Goal: Task Accomplishment & Management: Manage account settings

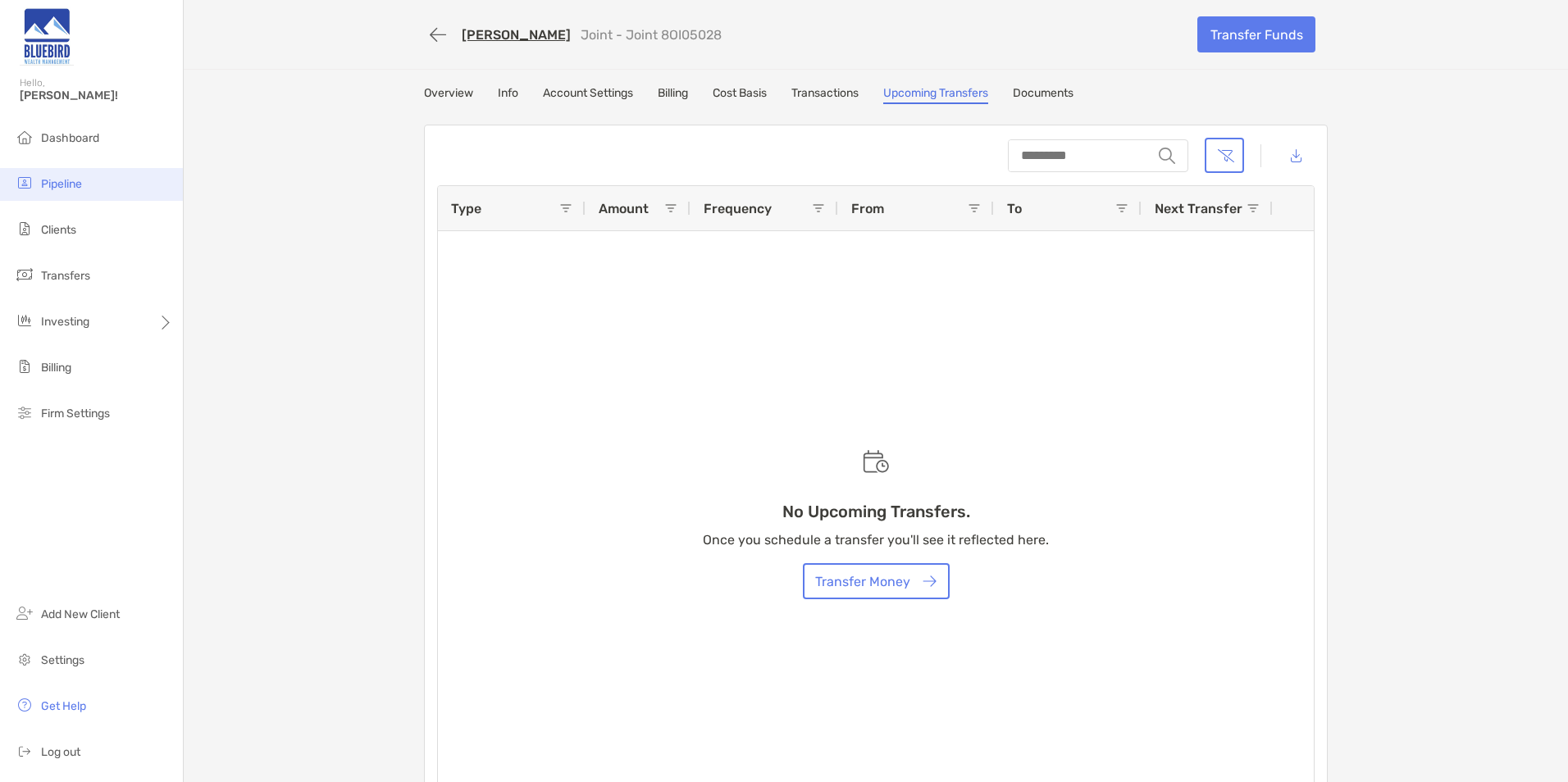
click at [81, 184] on span "Pipeline" at bounding box center [60, 184] width 41 height 14
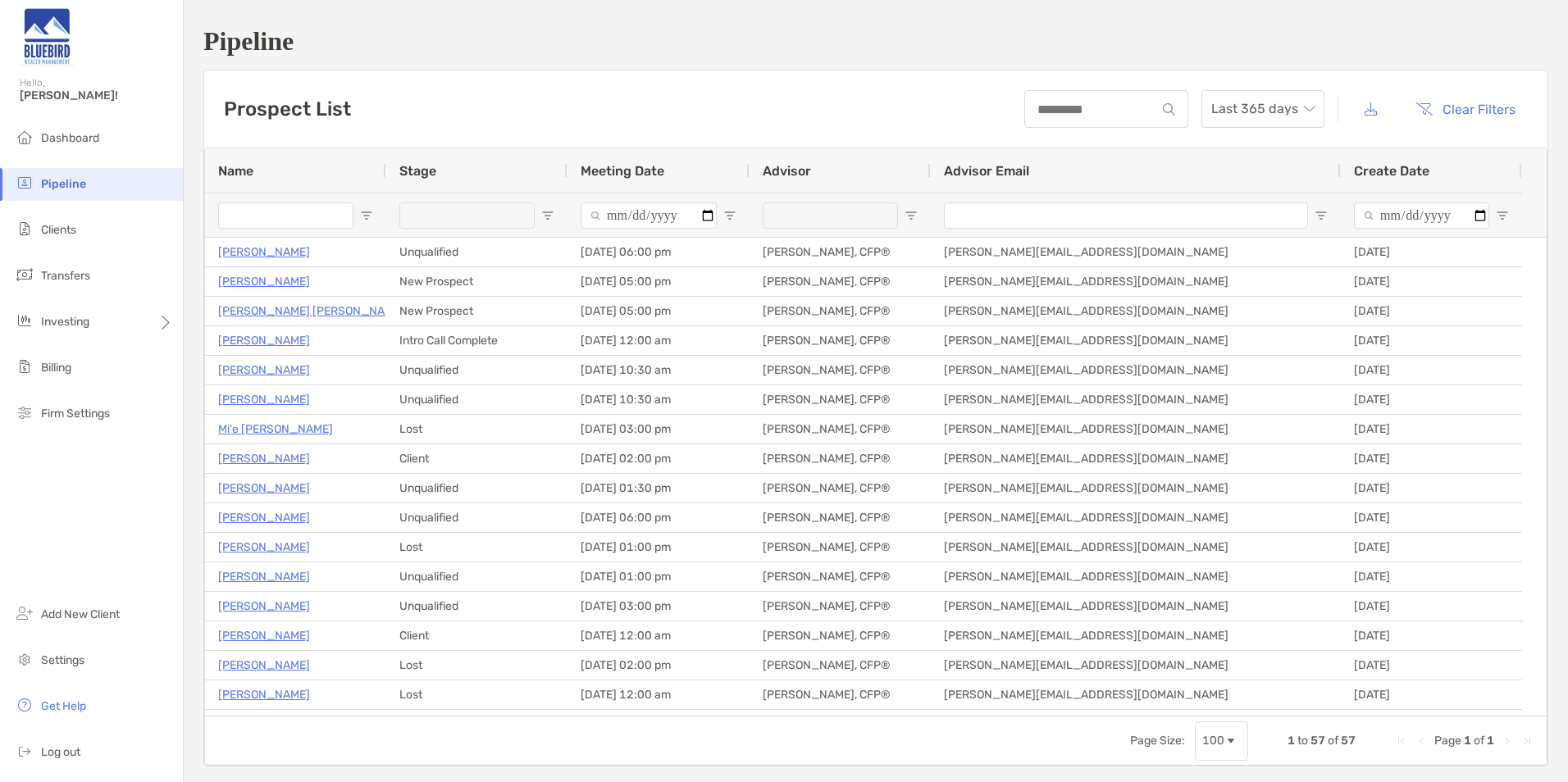
click at [532, 68] on div "Pipeline Prospect List Last 365 days Clear Filters 1 to 57 of 57. Page 1 of 1 N…" at bounding box center [876, 396] width 1385 height 793
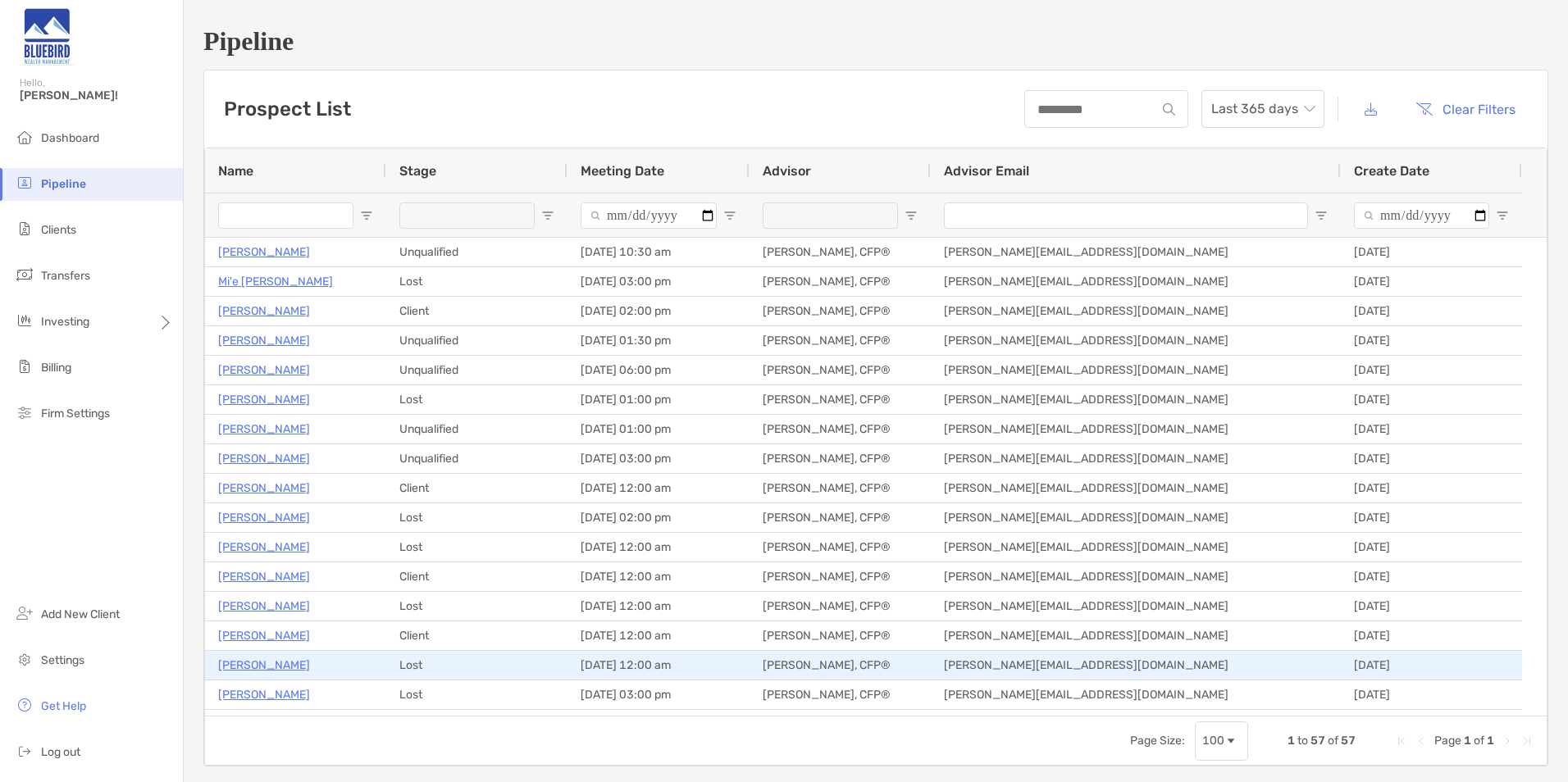
scroll to position [164, 0]
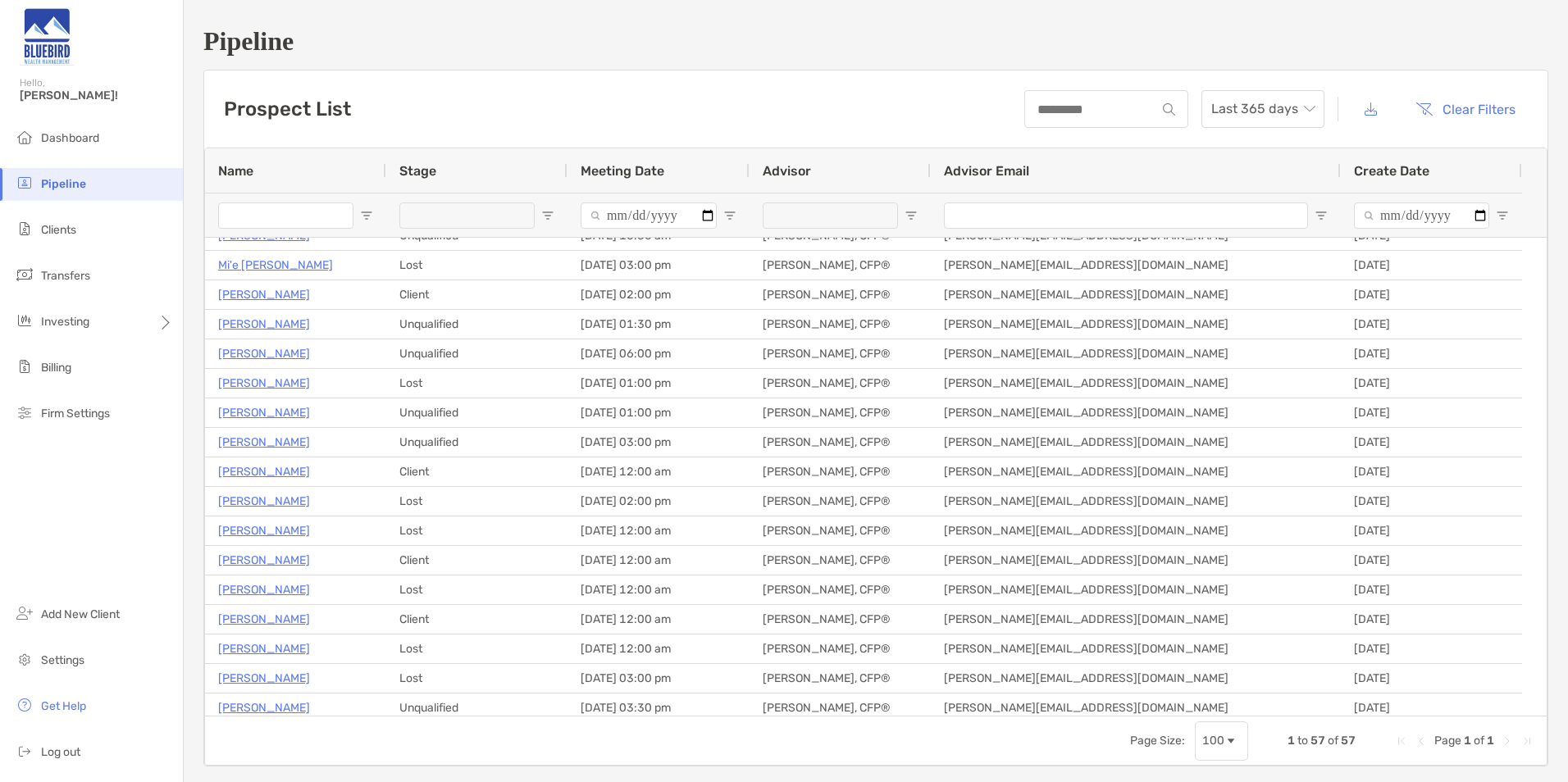
click at [746, 44] on h1 "Pipeline" at bounding box center [875, 42] width 1345 height 31
click at [81, 140] on span "Dashboard" at bounding box center [69, 139] width 58 height 14
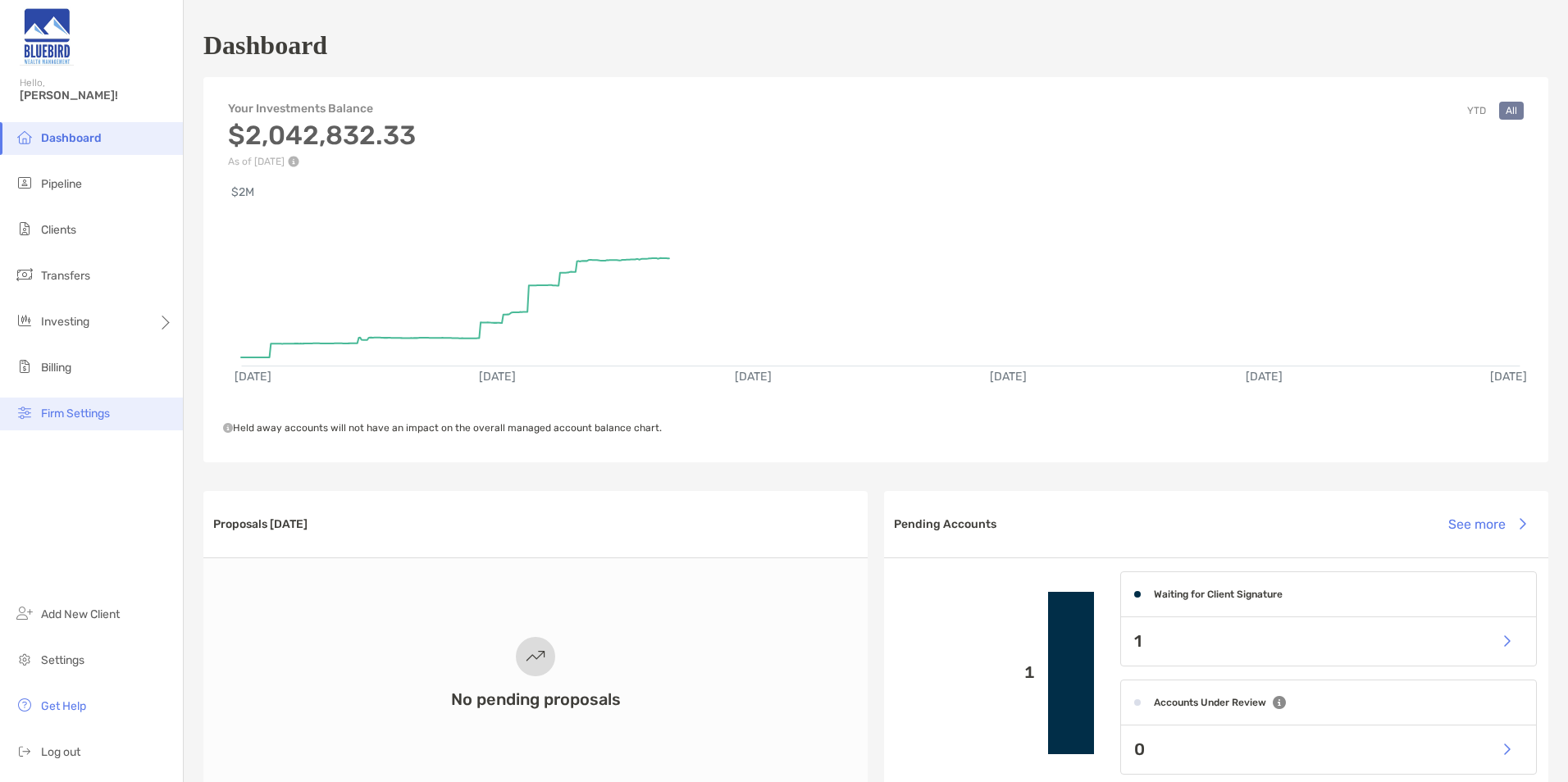
click at [66, 423] on li "Firm Settings" at bounding box center [91, 414] width 183 height 33
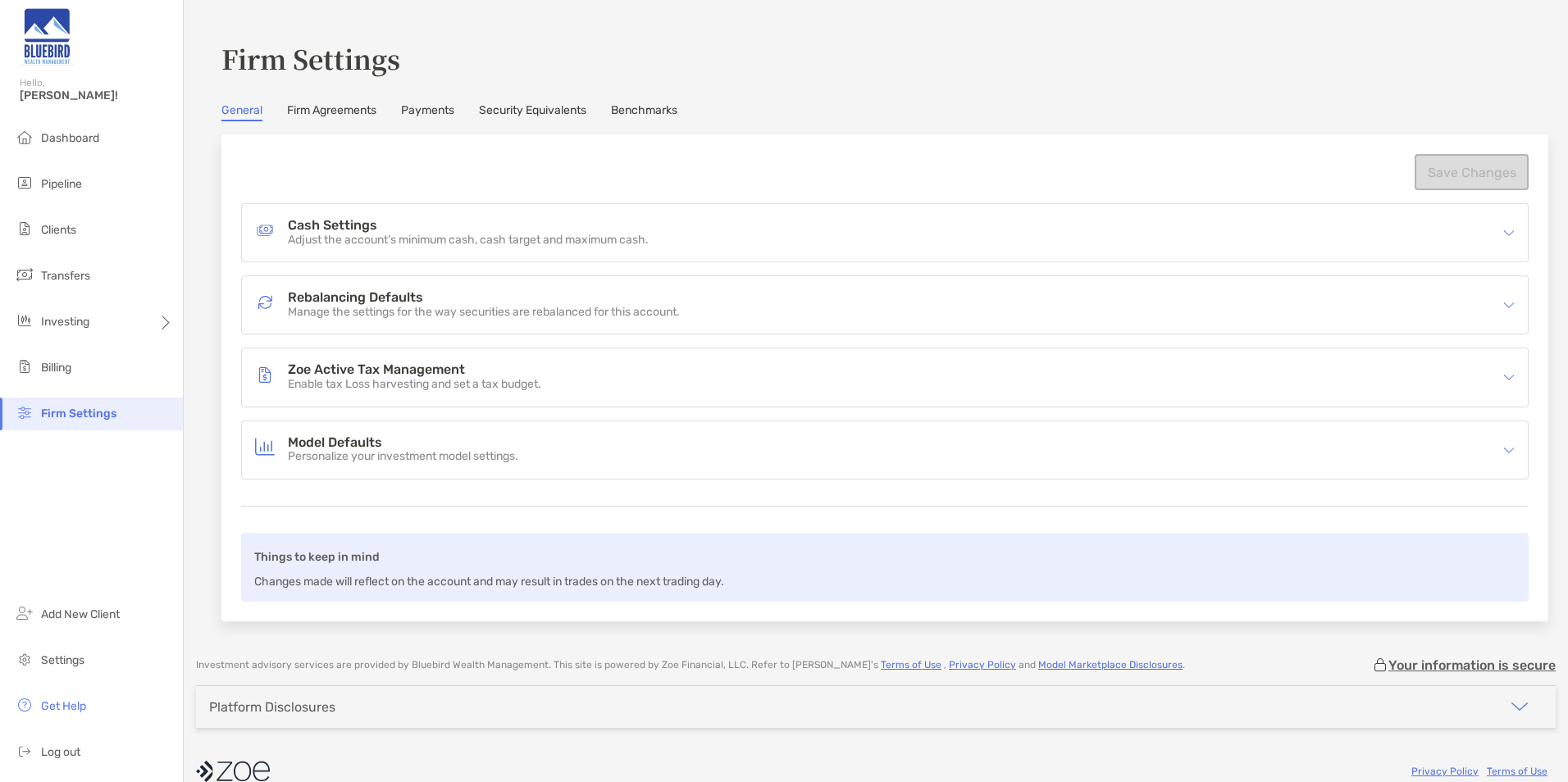
click at [438, 103] on link "Payments" at bounding box center [428, 112] width 53 height 18
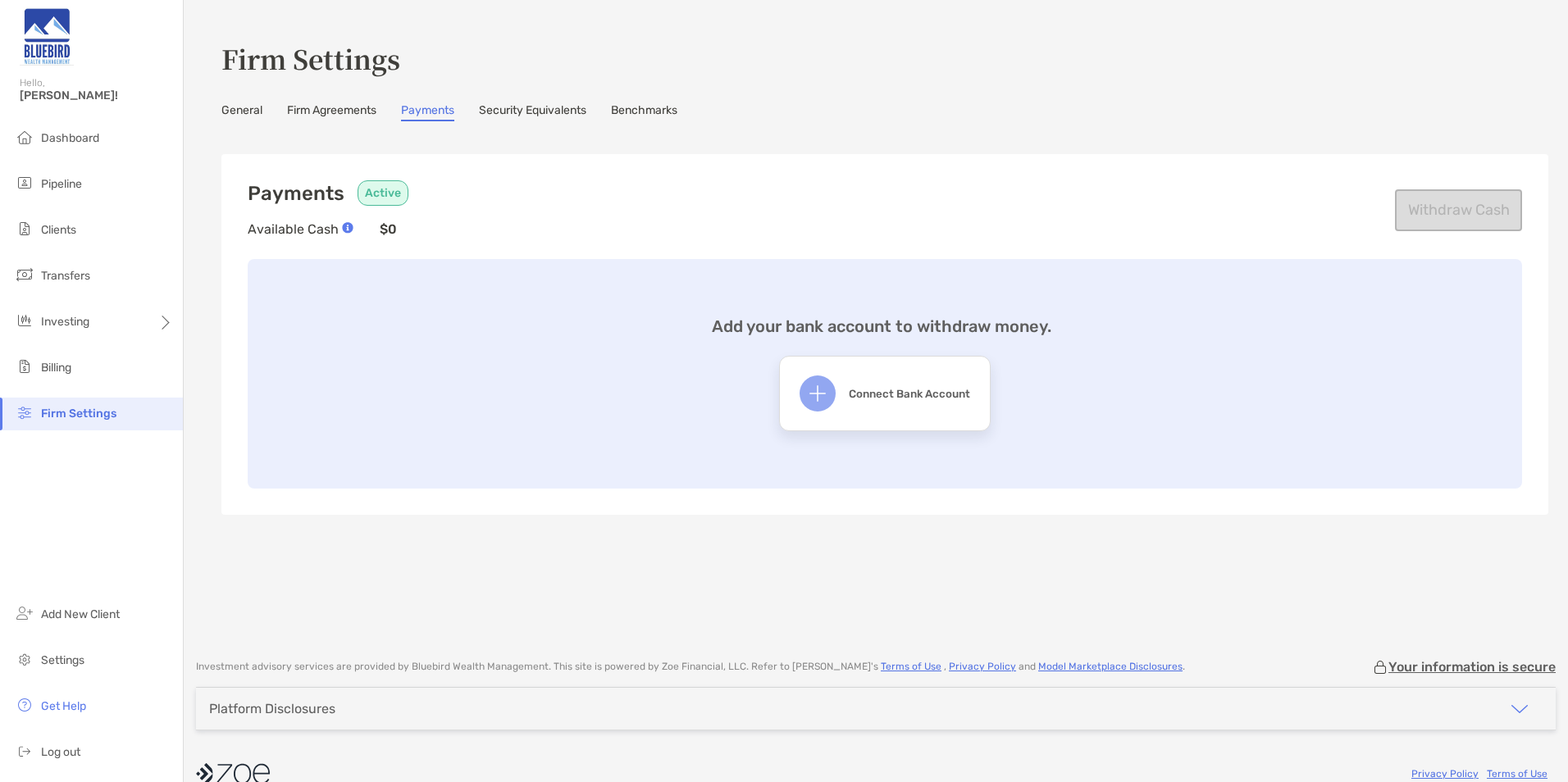
click at [500, 332] on div "Add your bank account to withdraw money. Connect Bank Account" at bounding box center [885, 374] width 1275 height 230
click at [323, 112] on link "Firm Agreements" at bounding box center [332, 112] width 89 height 18
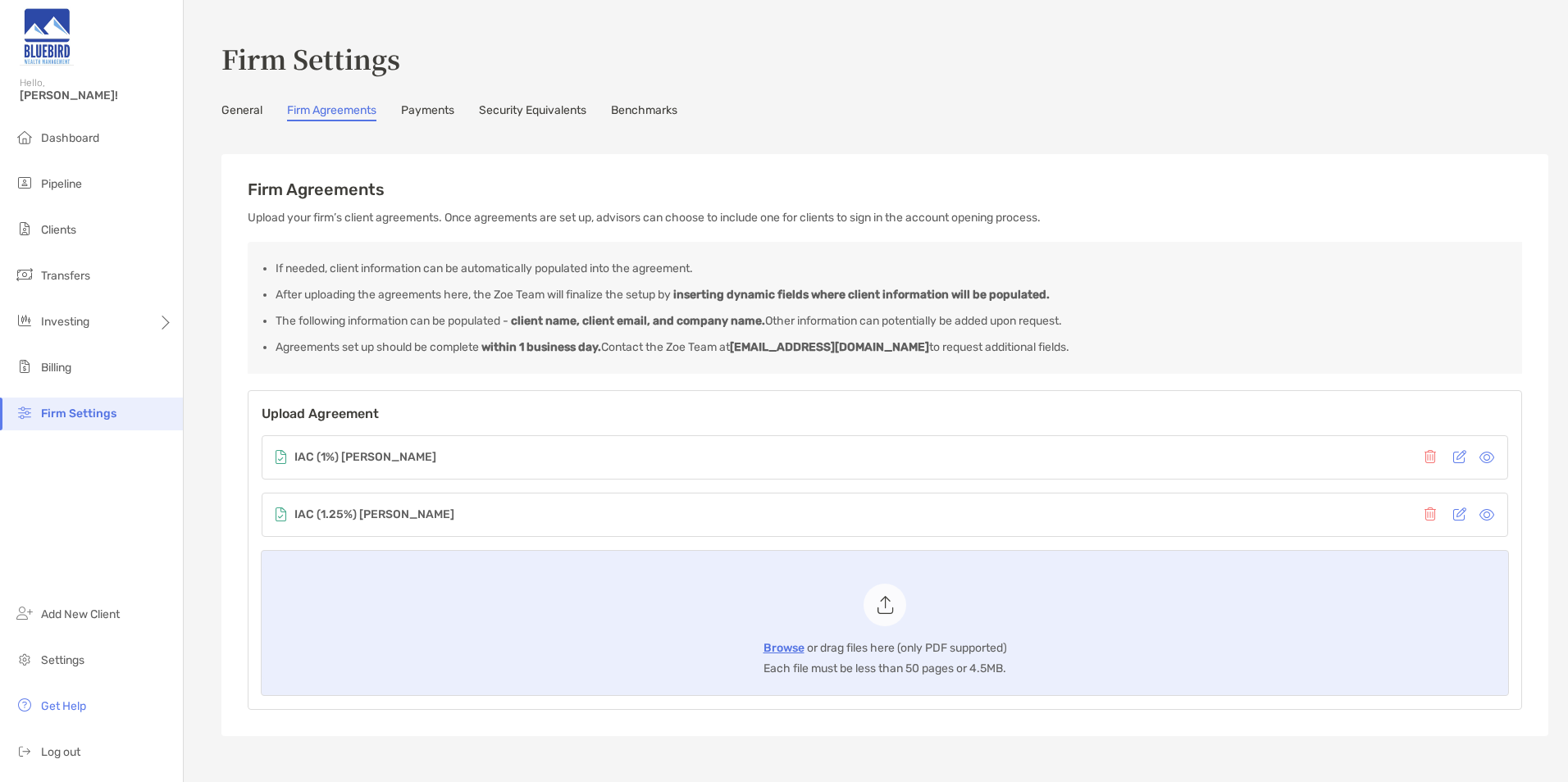
click at [230, 113] on link "General" at bounding box center [242, 112] width 41 height 18
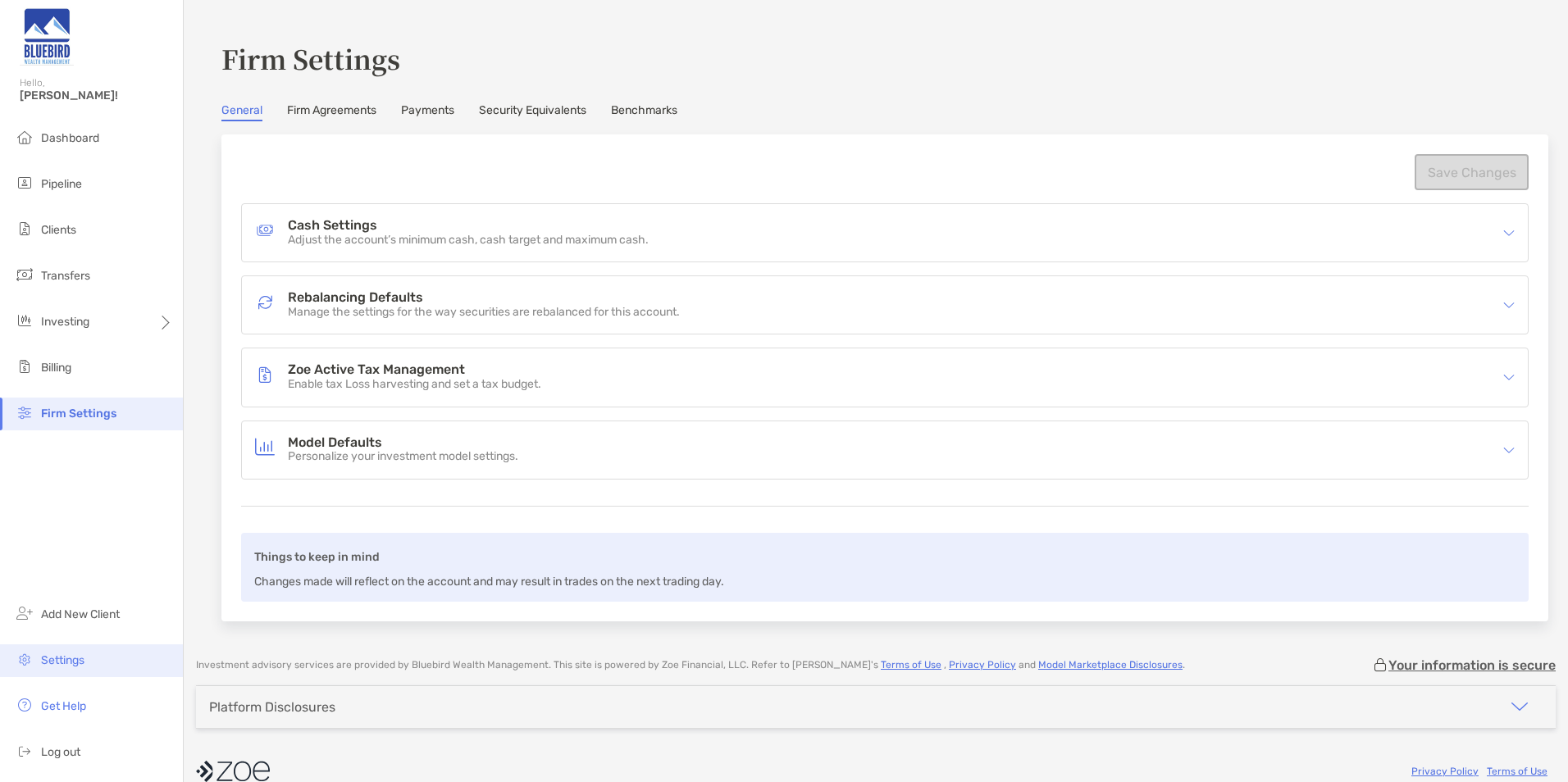
click at [91, 656] on li "Settings" at bounding box center [91, 660] width 183 height 33
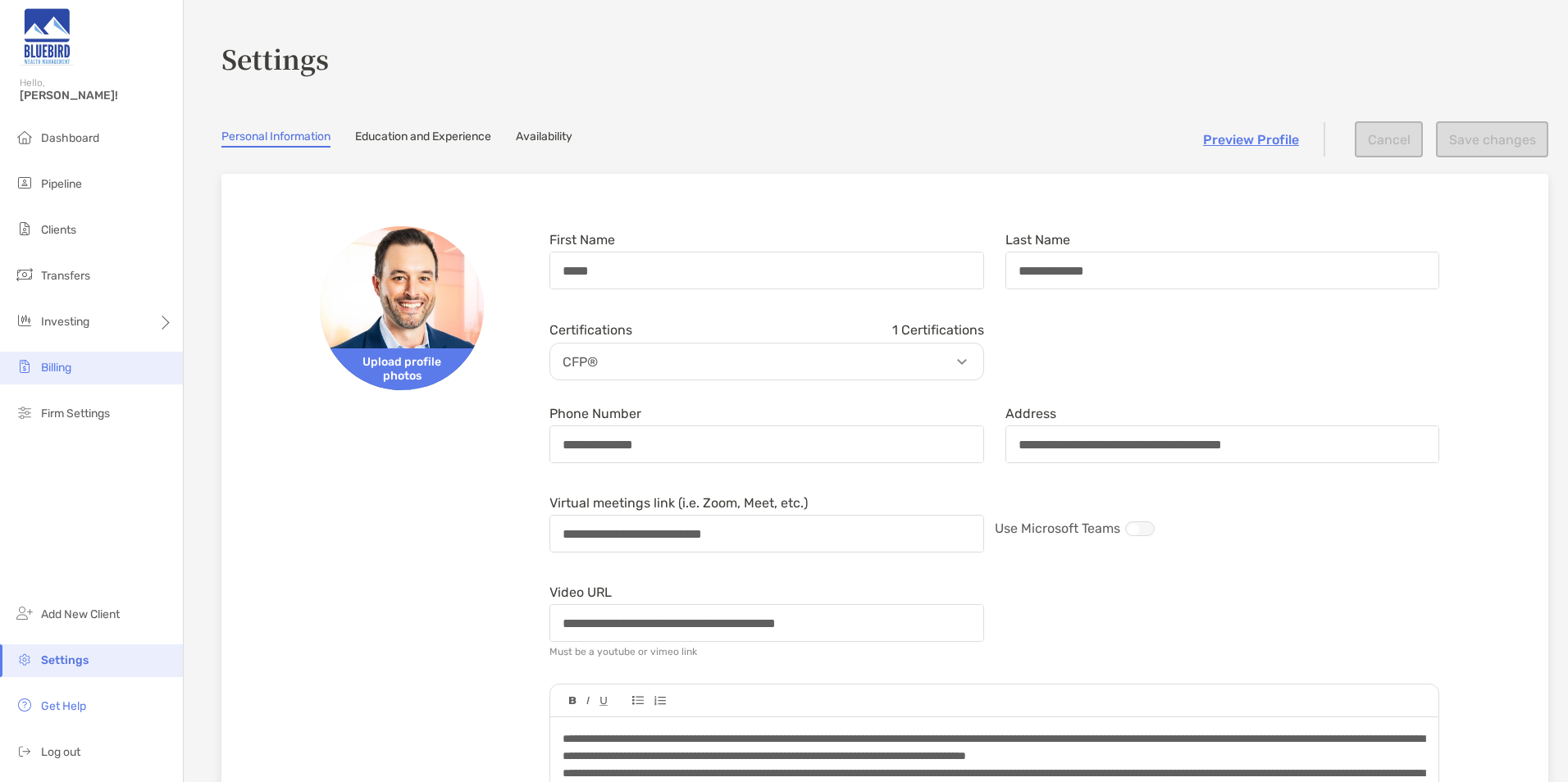
click at [86, 371] on li "Billing" at bounding box center [91, 367] width 183 height 33
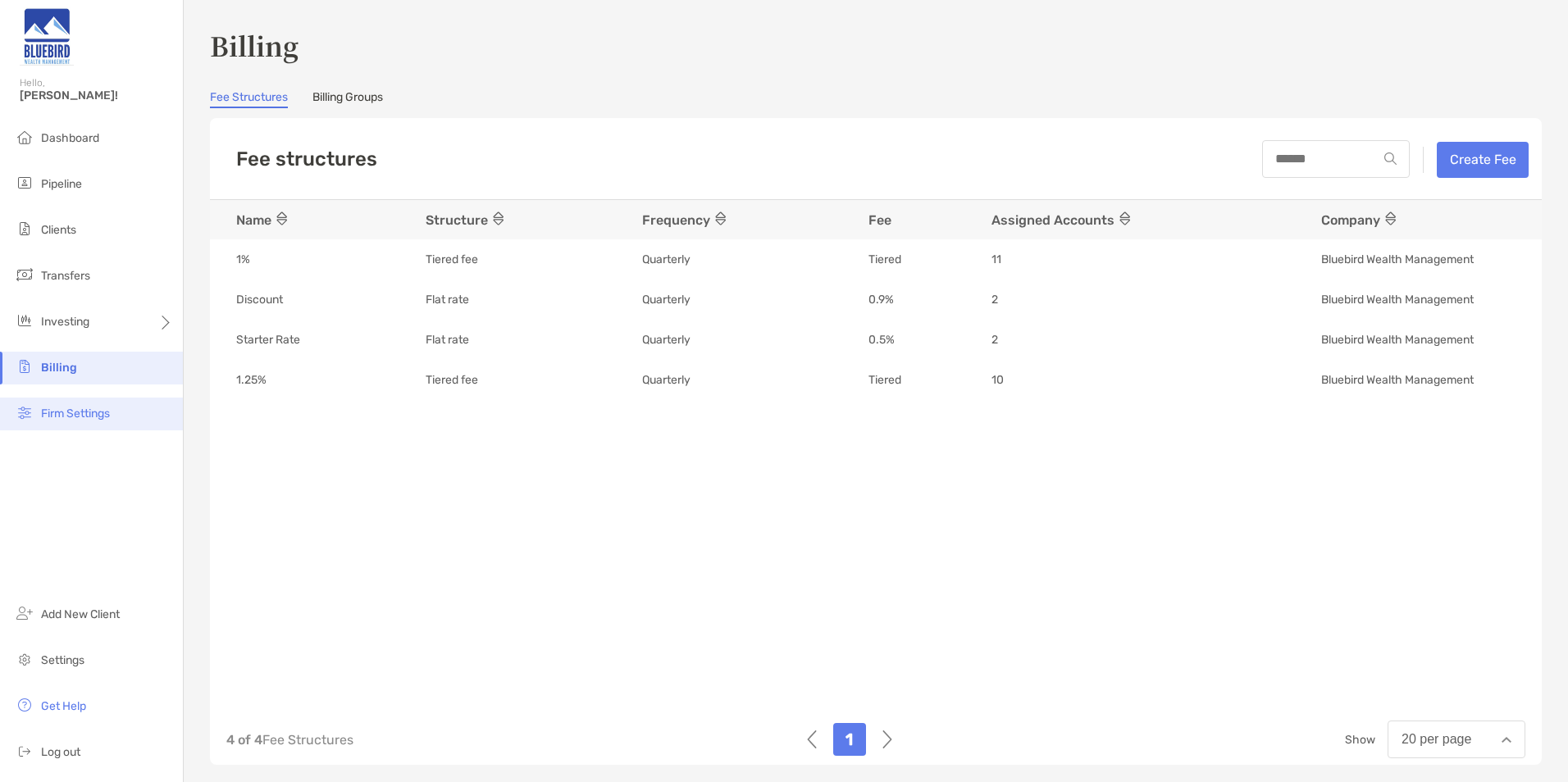
click at [81, 413] on span "Firm Settings" at bounding box center [75, 414] width 69 height 14
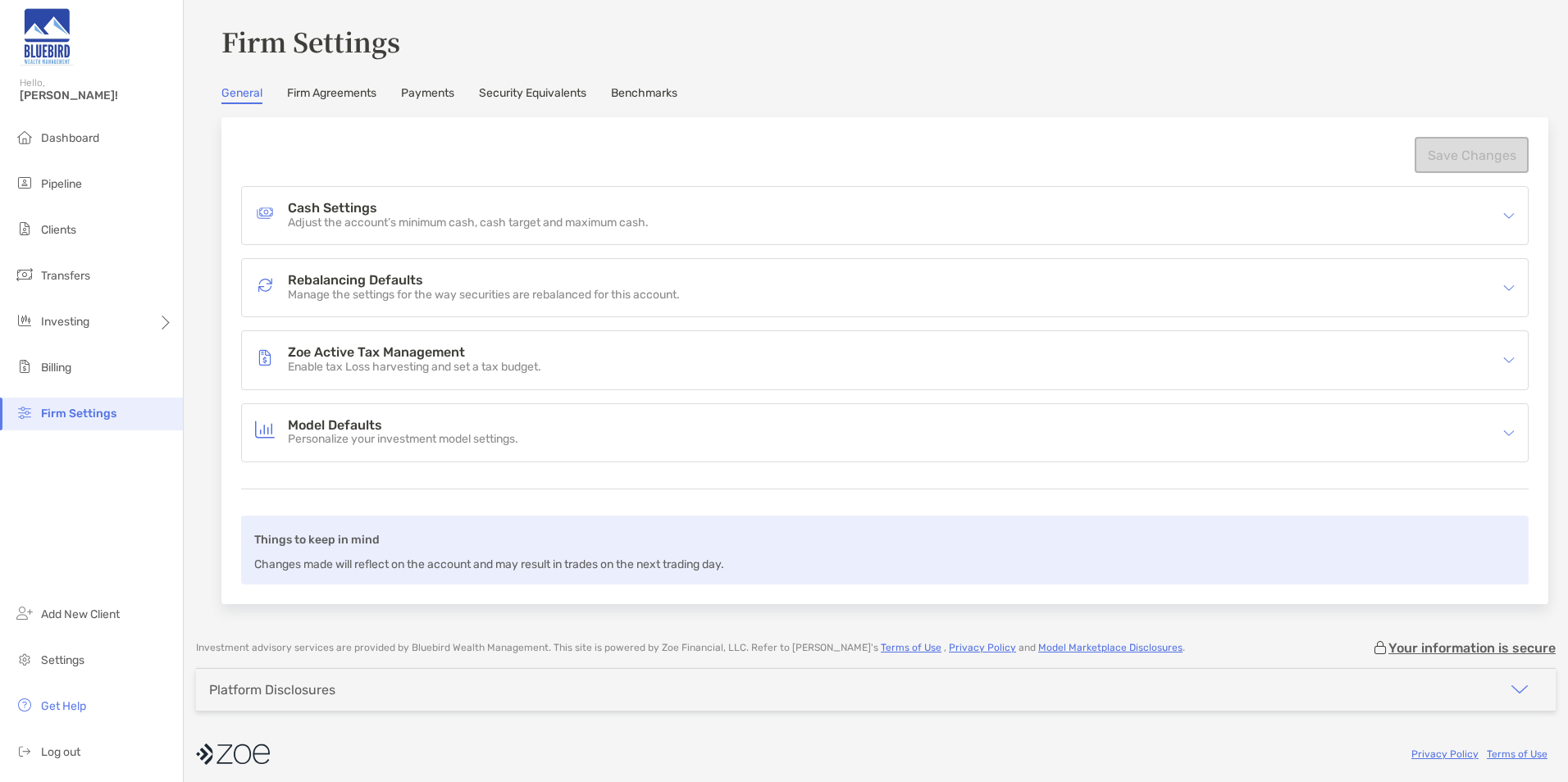
scroll to position [25, 0]
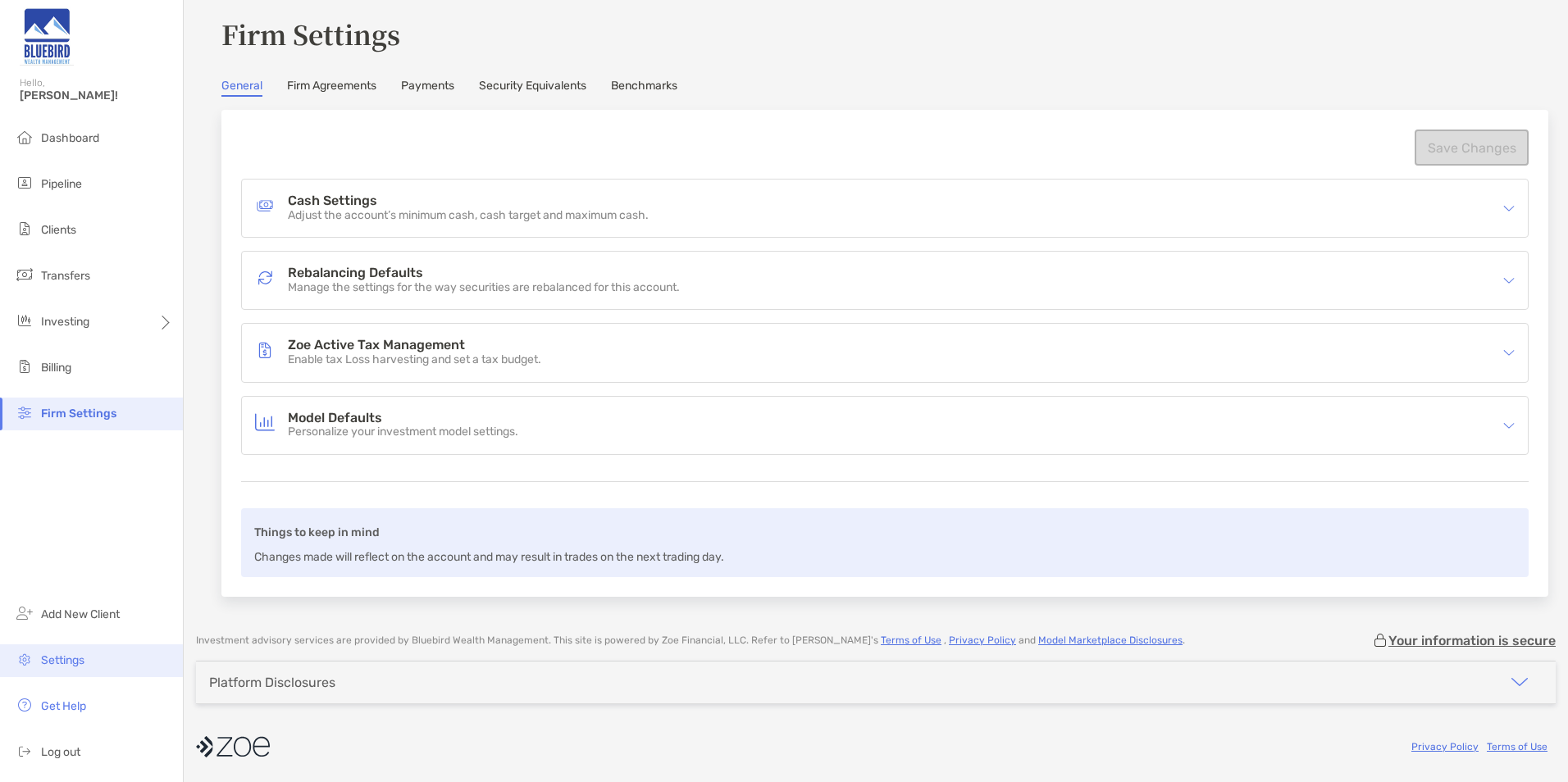
click at [72, 660] on span "Settings" at bounding box center [62, 660] width 44 height 14
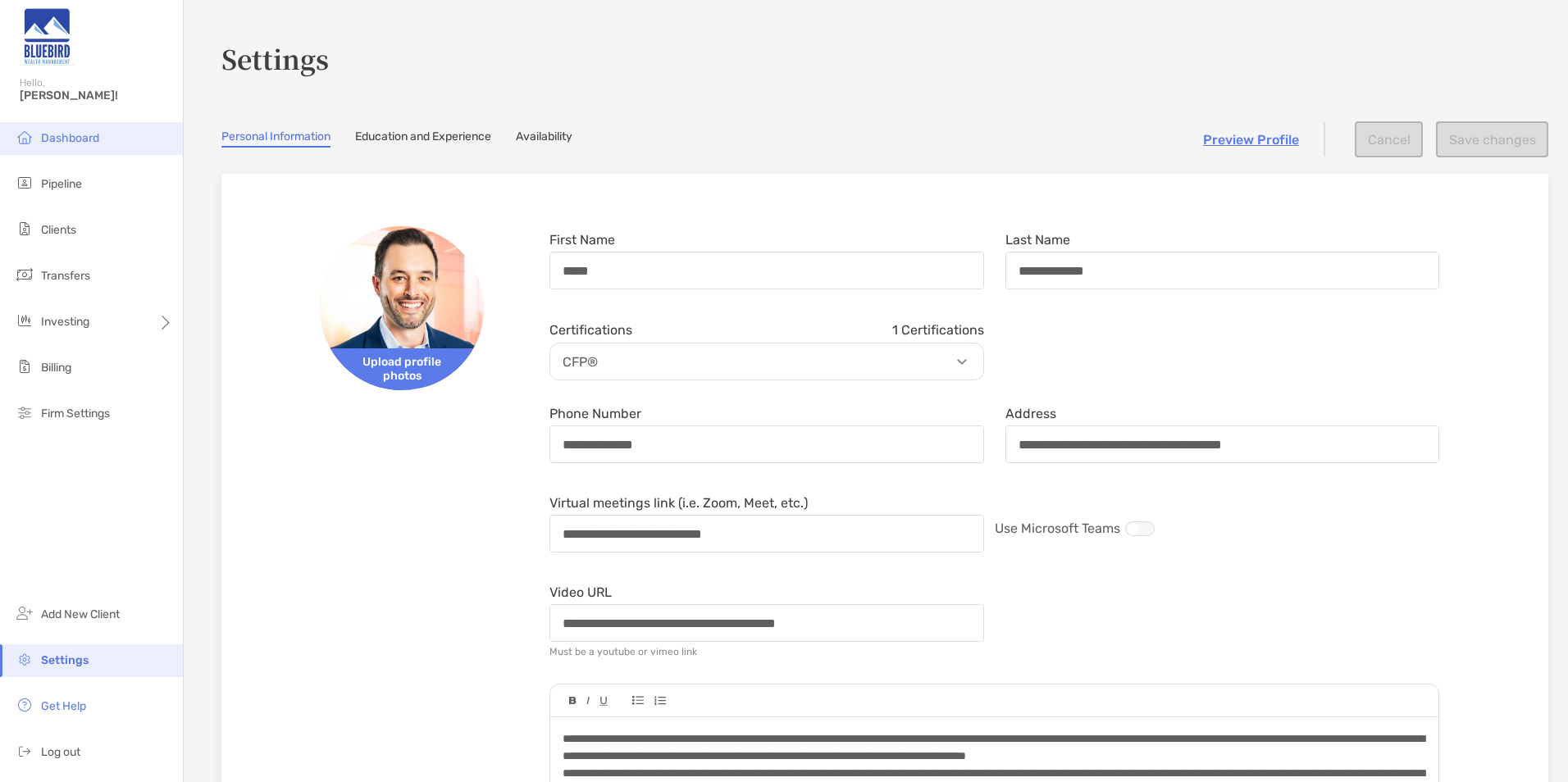
click at [112, 137] on li "Dashboard" at bounding box center [91, 138] width 183 height 33
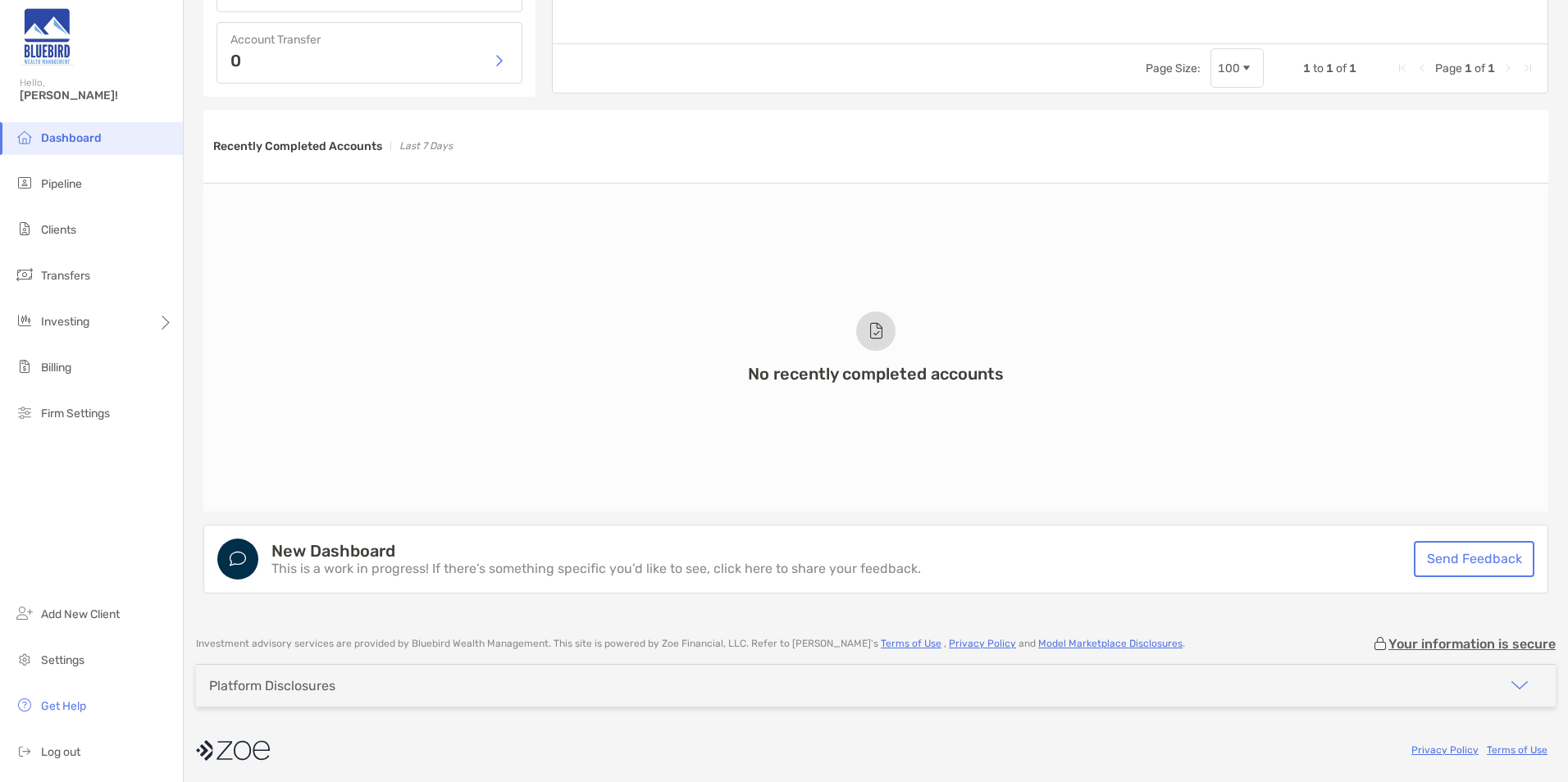
scroll to position [1098, 0]
click at [109, 411] on span "Firm Settings" at bounding box center [75, 414] width 69 height 14
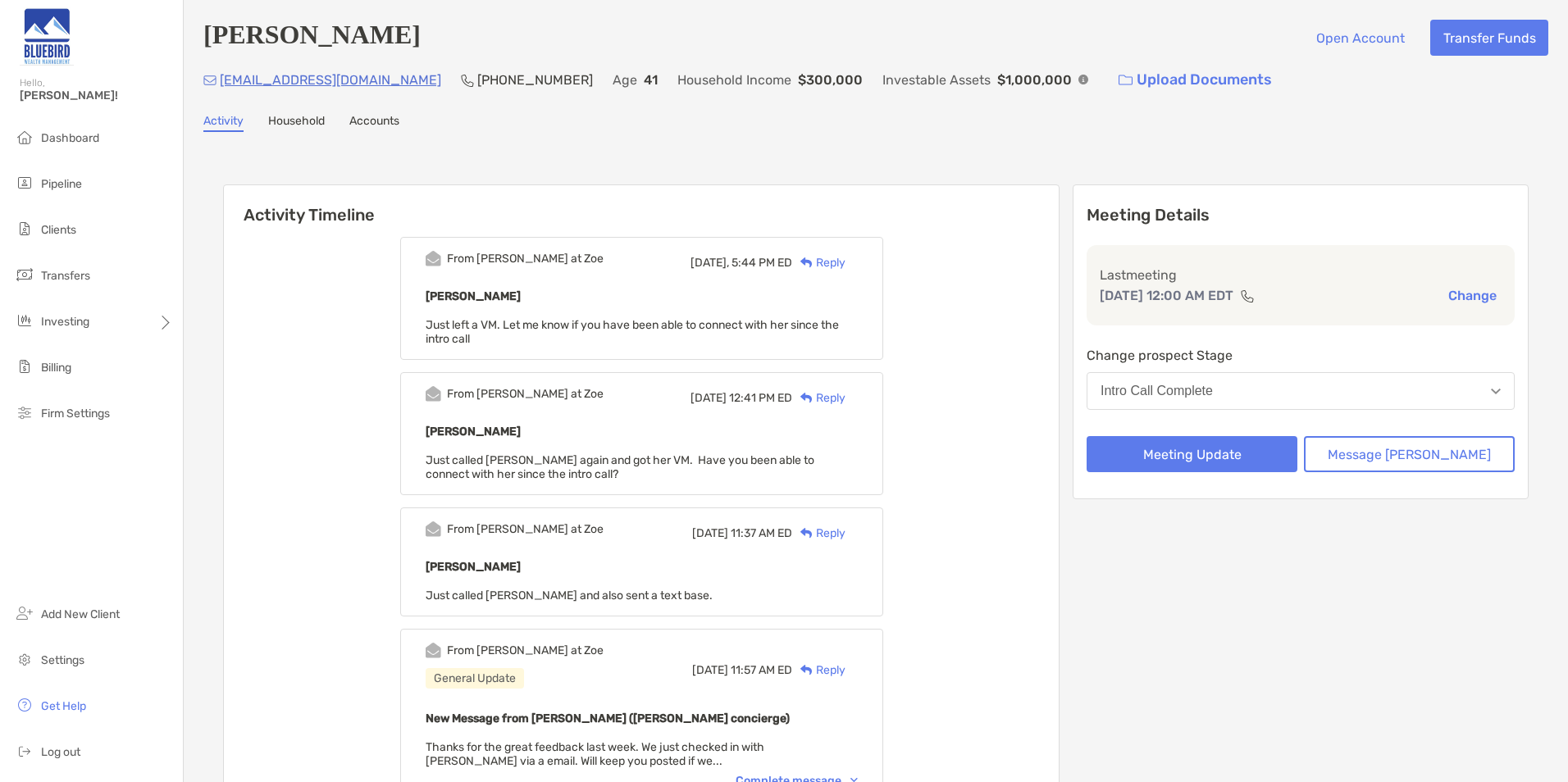
click at [845, 263] on div "Reply" at bounding box center [819, 262] width 53 height 17
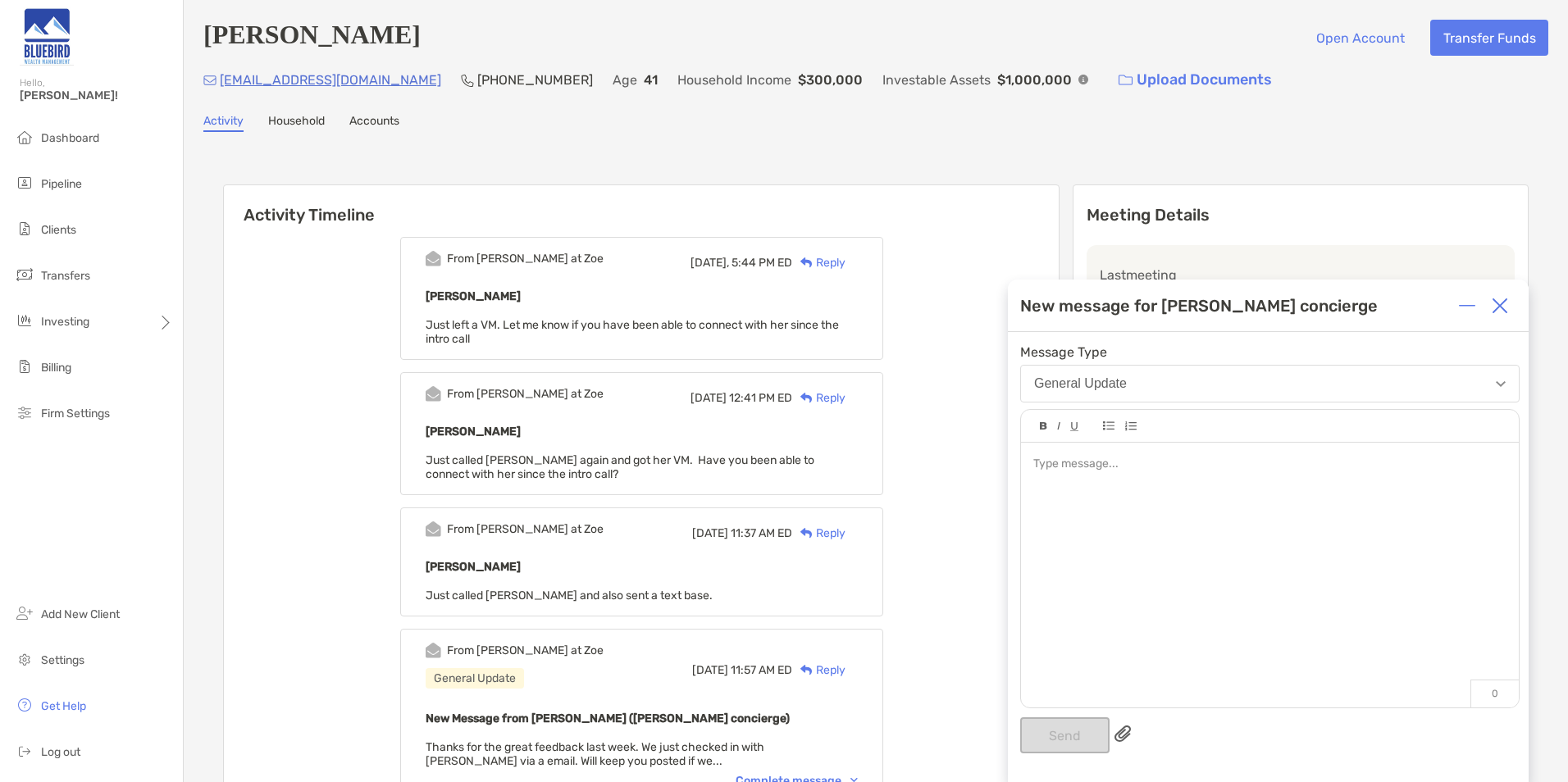
click at [1170, 474] on div at bounding box center [1270, 566] width 498 height 248
click at [1087, 739] on button "Send" at bounding box center [1065, 735] width 89 height 36
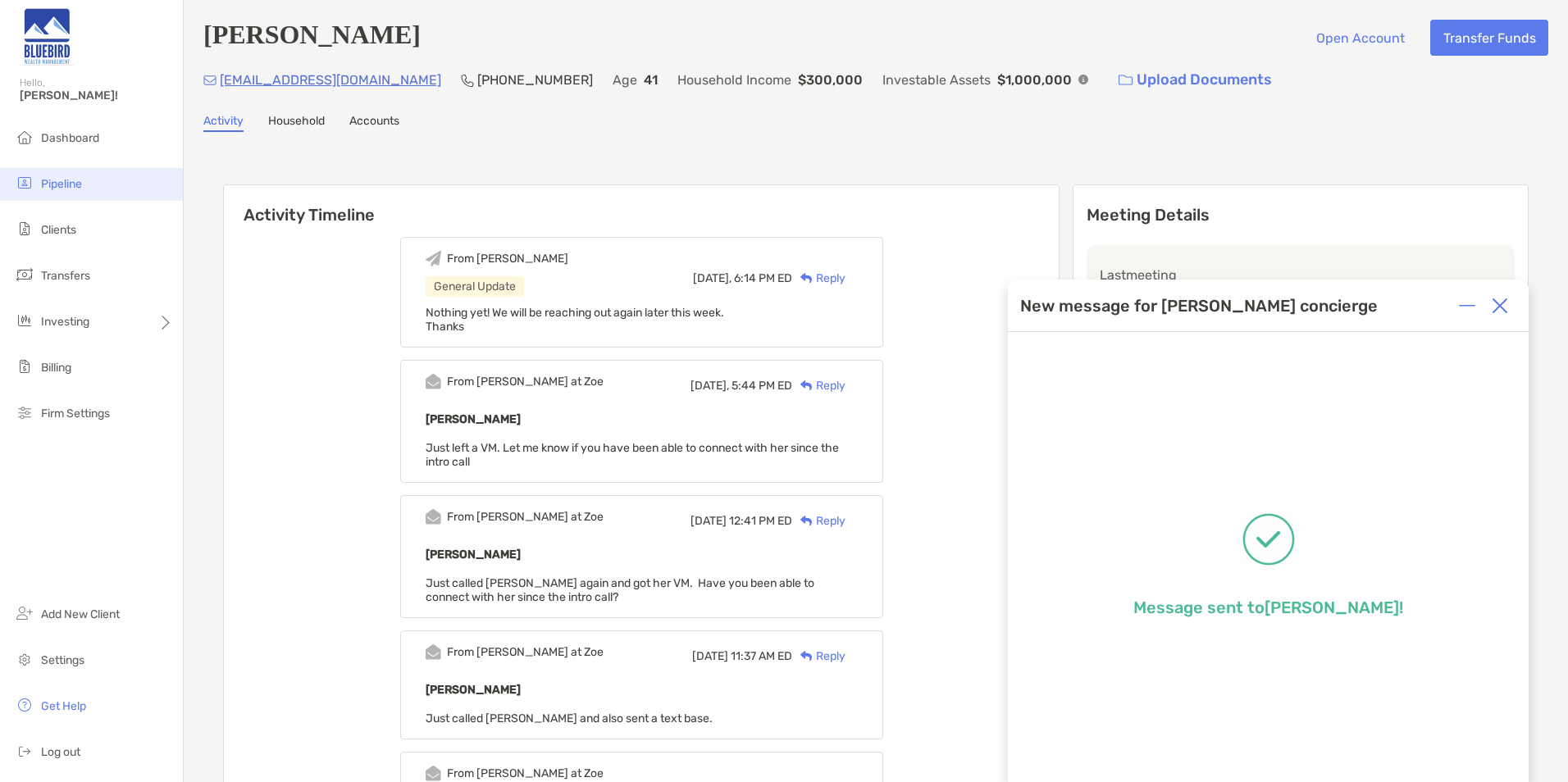
click at [79, 185] on span "Pipeline" at bounding box center [60, 184] width 41 height 14
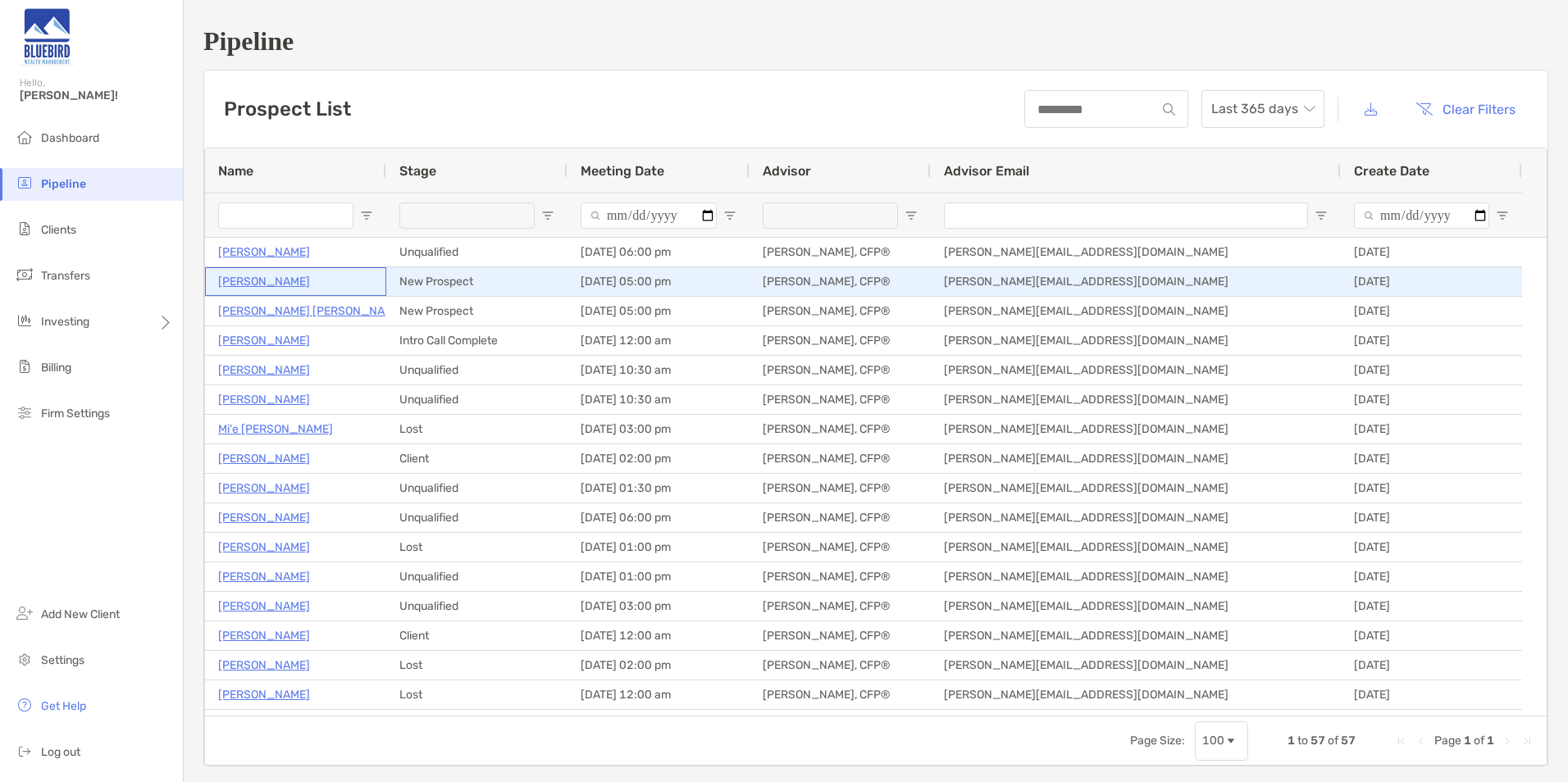
click at [259, 282] on p "[PERSON_NAME]" at bounding box center [263, 281] width 92 height 21
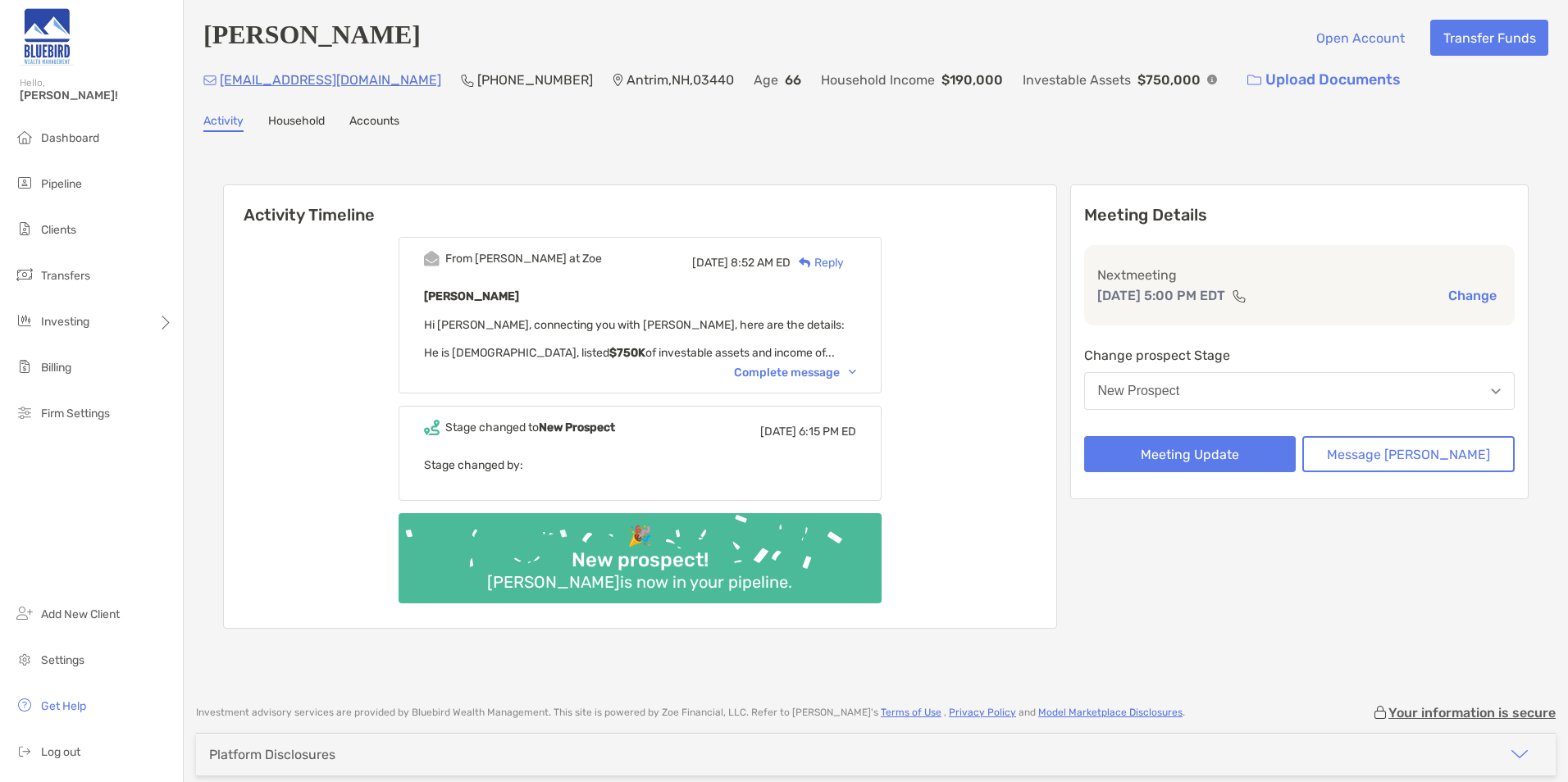
click at [796, 382] on div "From [PERSON_NAME] at [PERSON_NAME][DATE] 8:52 AM ED Reply [PERSON_NAME] Hi [PE…" at bounding box center [640, 315] width 483 height 156
click at [797, 374] on div "Complete message" at bounding box center [795, 373] width 122 height 14
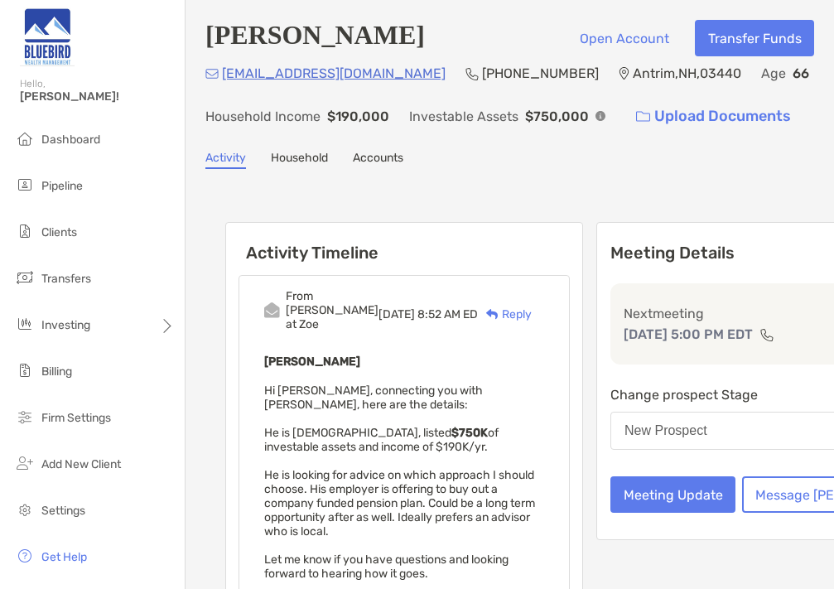
drag, startPoint x: 208, startPoint y: 465, endPoint x: 213, endPoint y: 450, distance: 15.7
click at [208, 465] on div "Activity Timeline From [PERSON_NAME] at [PERSON_NAME][DATE] 8:52 AM ED Reply [P…" at bounding box center [509, 567] width 609 height 762
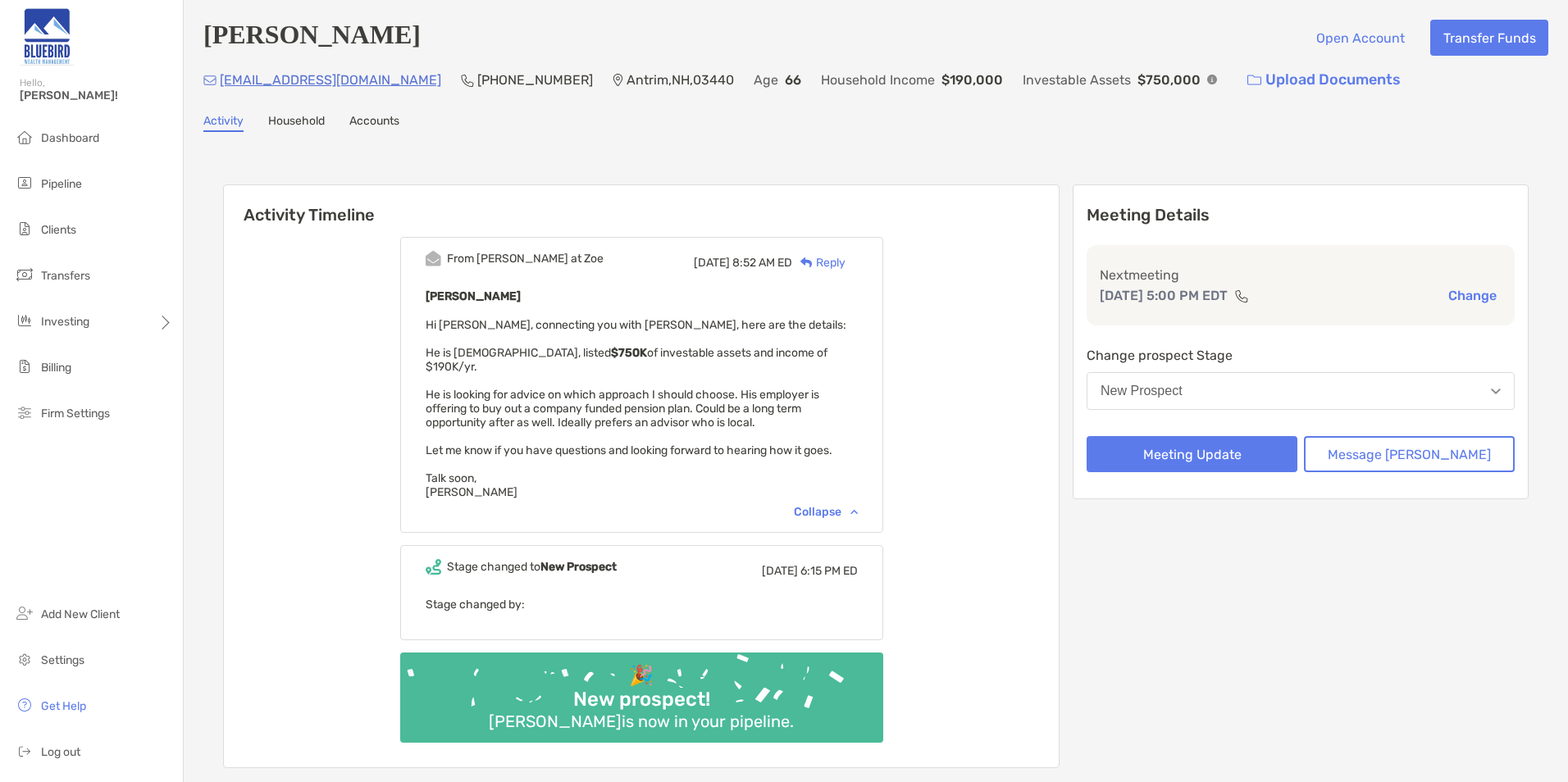
click at [380, 497] on div "From [PERSON_NAME] at [PERSON_NAME][DATE] 8:52 AM ED Reply [PERSON_NAME] Hi [PE…" at bounding box center [640, 496] width 834 height 543
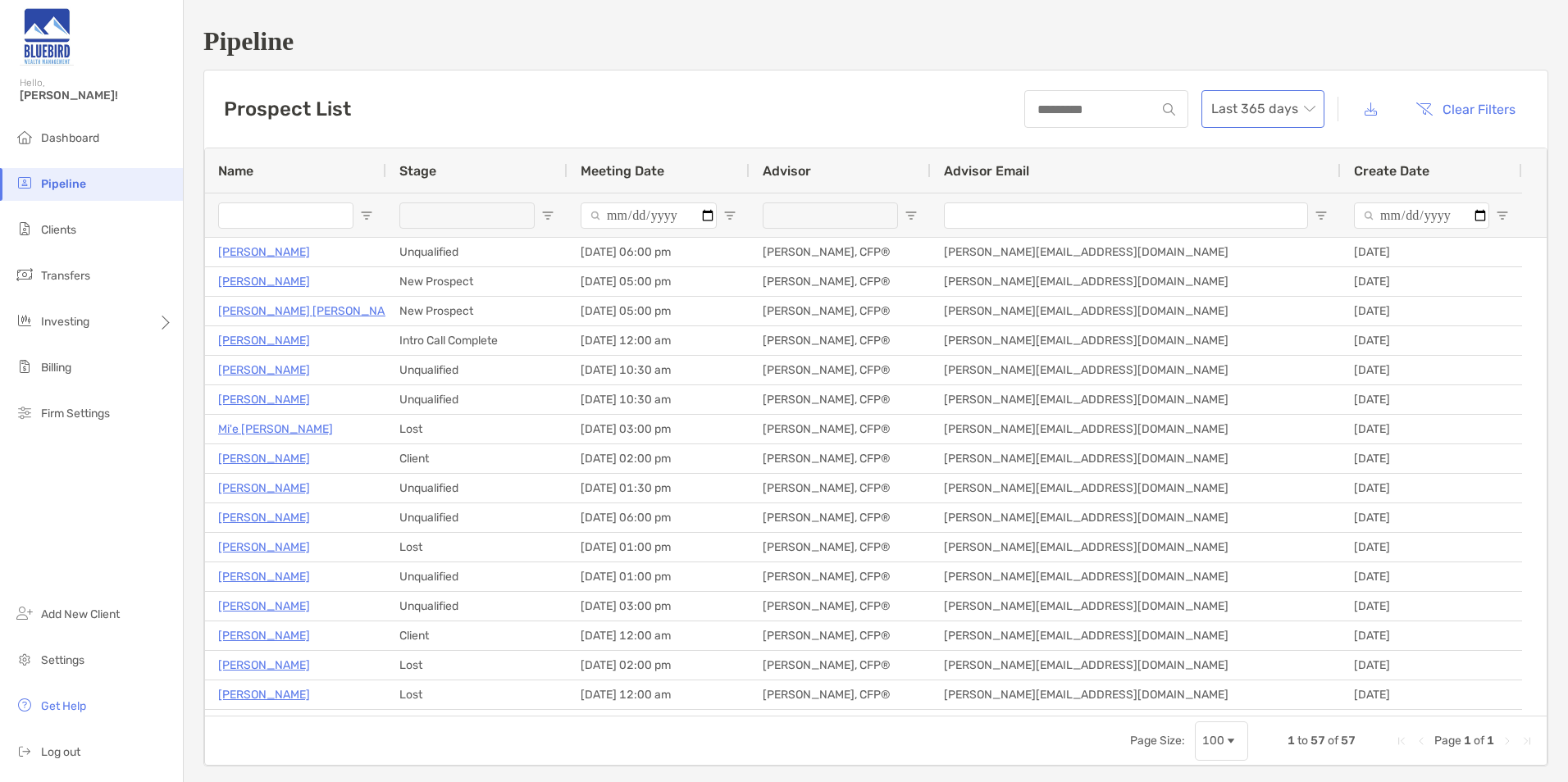
click at [1257, 106] on span "Last 365 days" at bounding box center [1263, 109] width 103 height 36
click at [1251, 226] on div "2020" at bounding box center [1251, 233] width 97 height 21
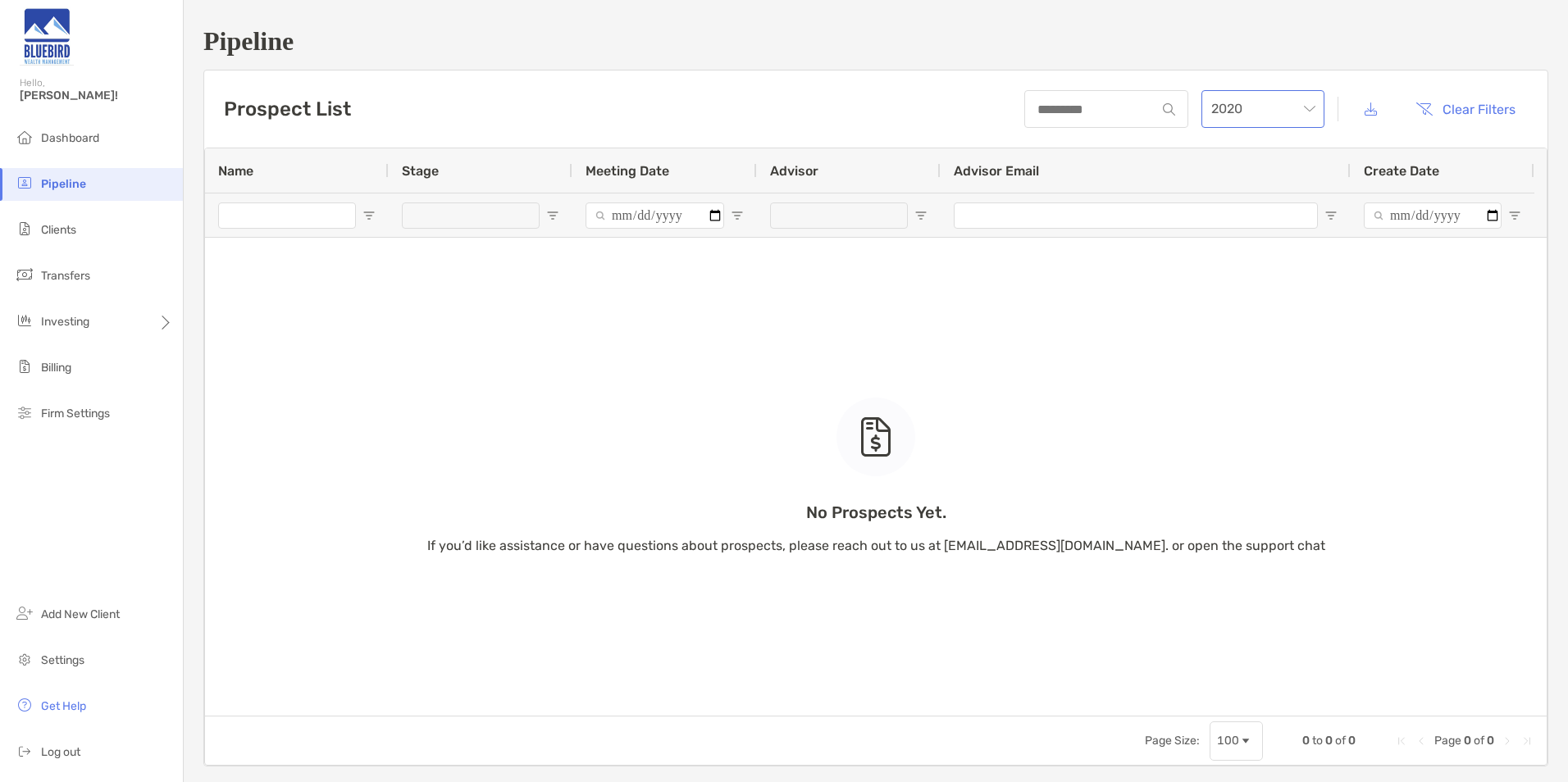
click at [1247, 111] on span "2020" at bounding box center [1263, 109] width 103 height 36
click at [1240, 186] on div "2021" at bounding box center [1251, 187] width 97 height 21
click at [1246, 110] on span "2021" at bounding box center [1263, 109] width 103 height 36
click at [1244, 150] on div "2022" at bounding box center [1251, 142] width 97 height 21
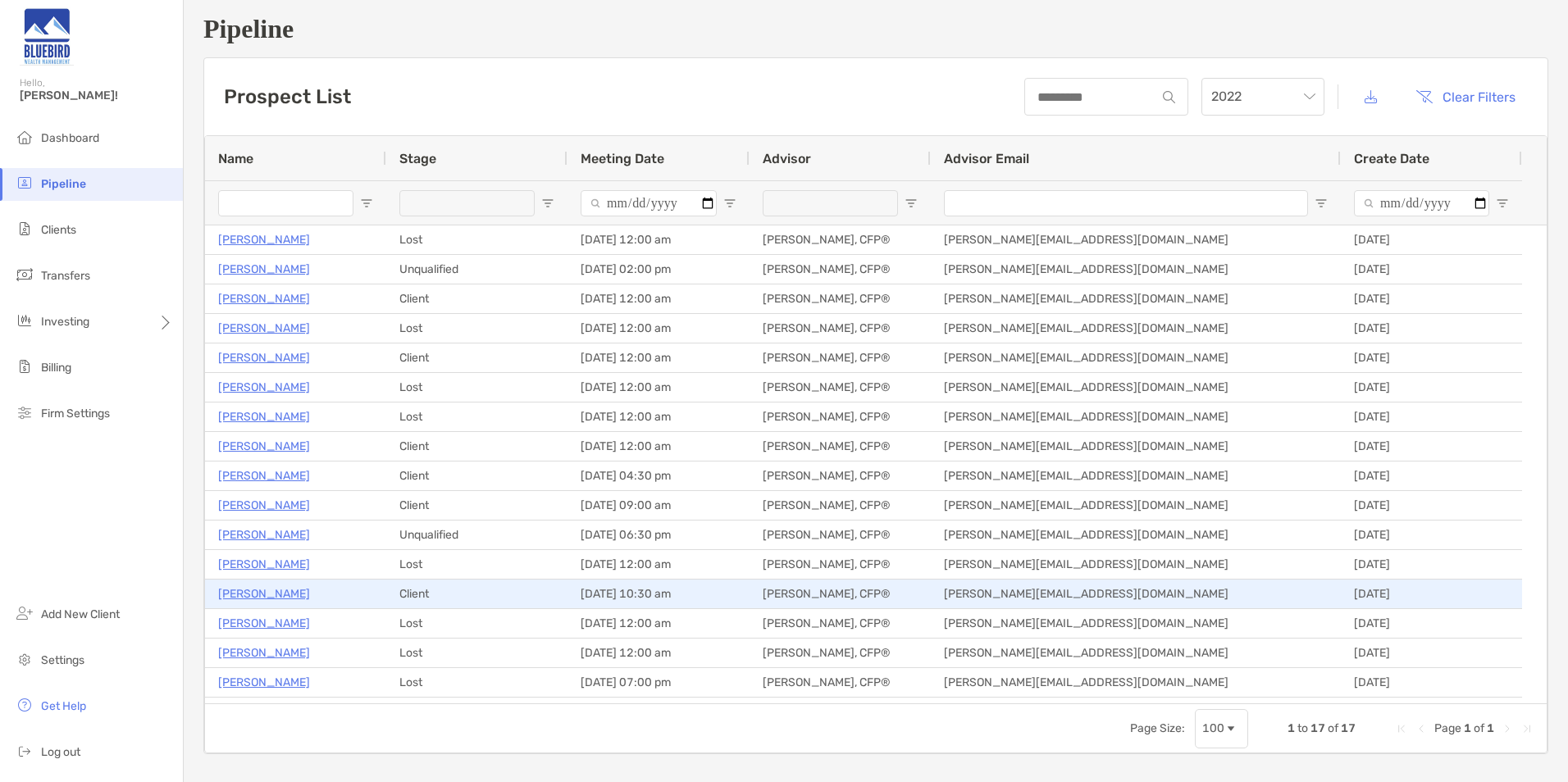
scroll to position [24, 0]
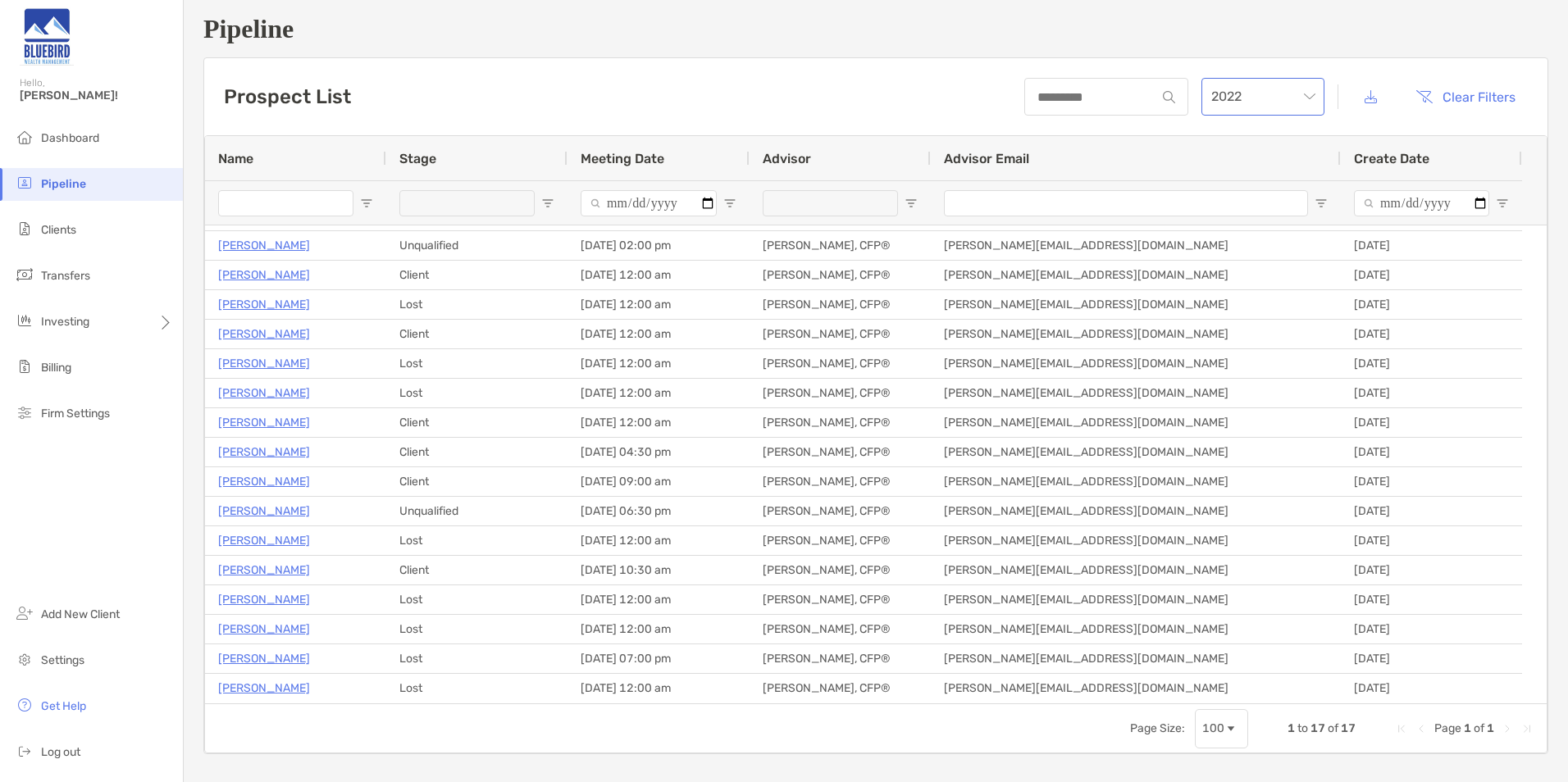
click at [1230, 105] on span "2022" at bounding box center [1263, 97] width 103 height 36
click at [703, 80] on div "Prospect List 2022 Clear Filters" at bounding box center [875, 97] width 1343 height 77
click at [545, 203] on span "Open Filter Menu" at bounding box center [547, 203] width 13 height 13
click at [560, 289] on div "(Select All)" at bounding box center [631, 281] width 155 height 23
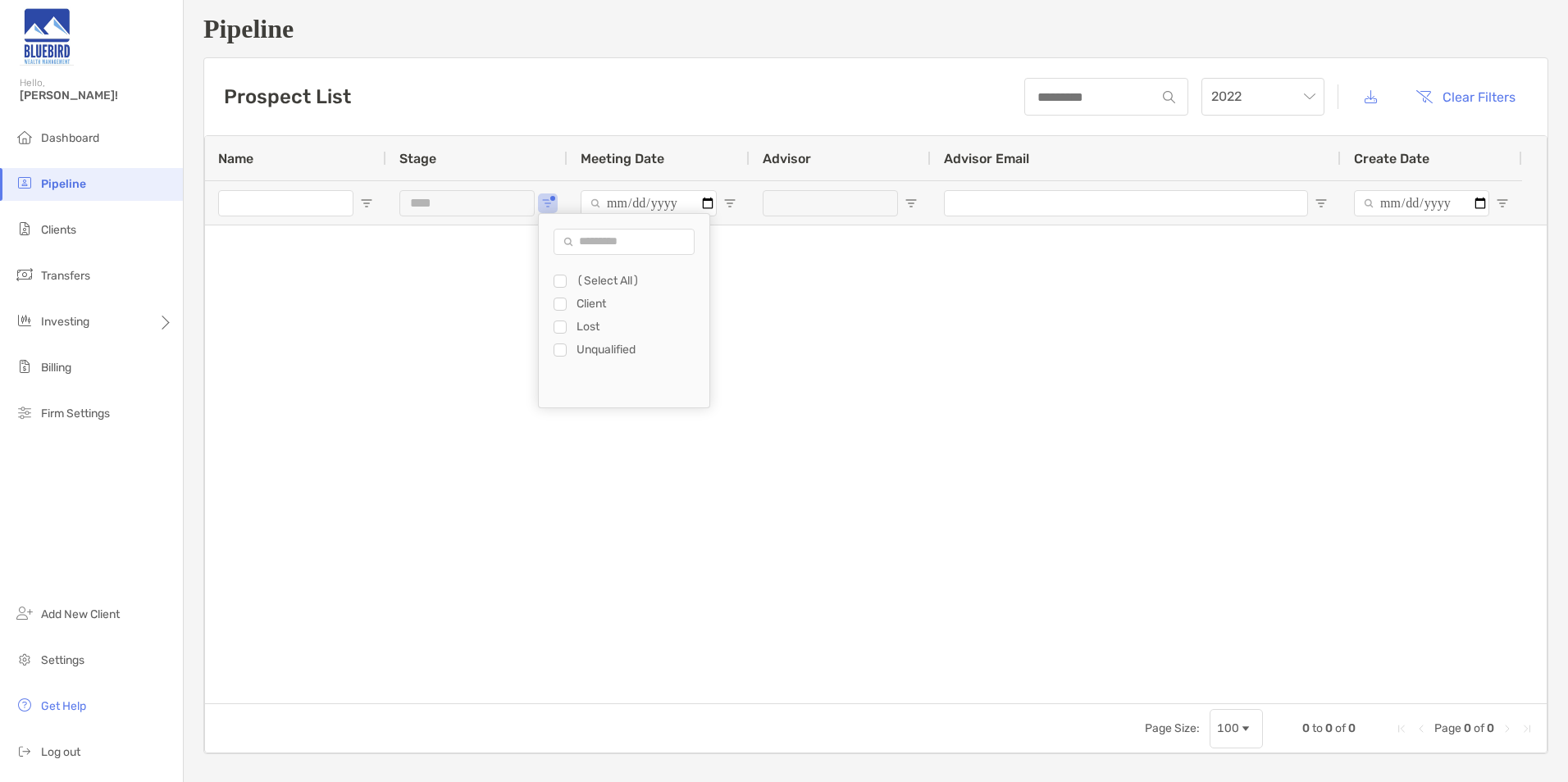
scroll to position [0, 0]
type input "**********"
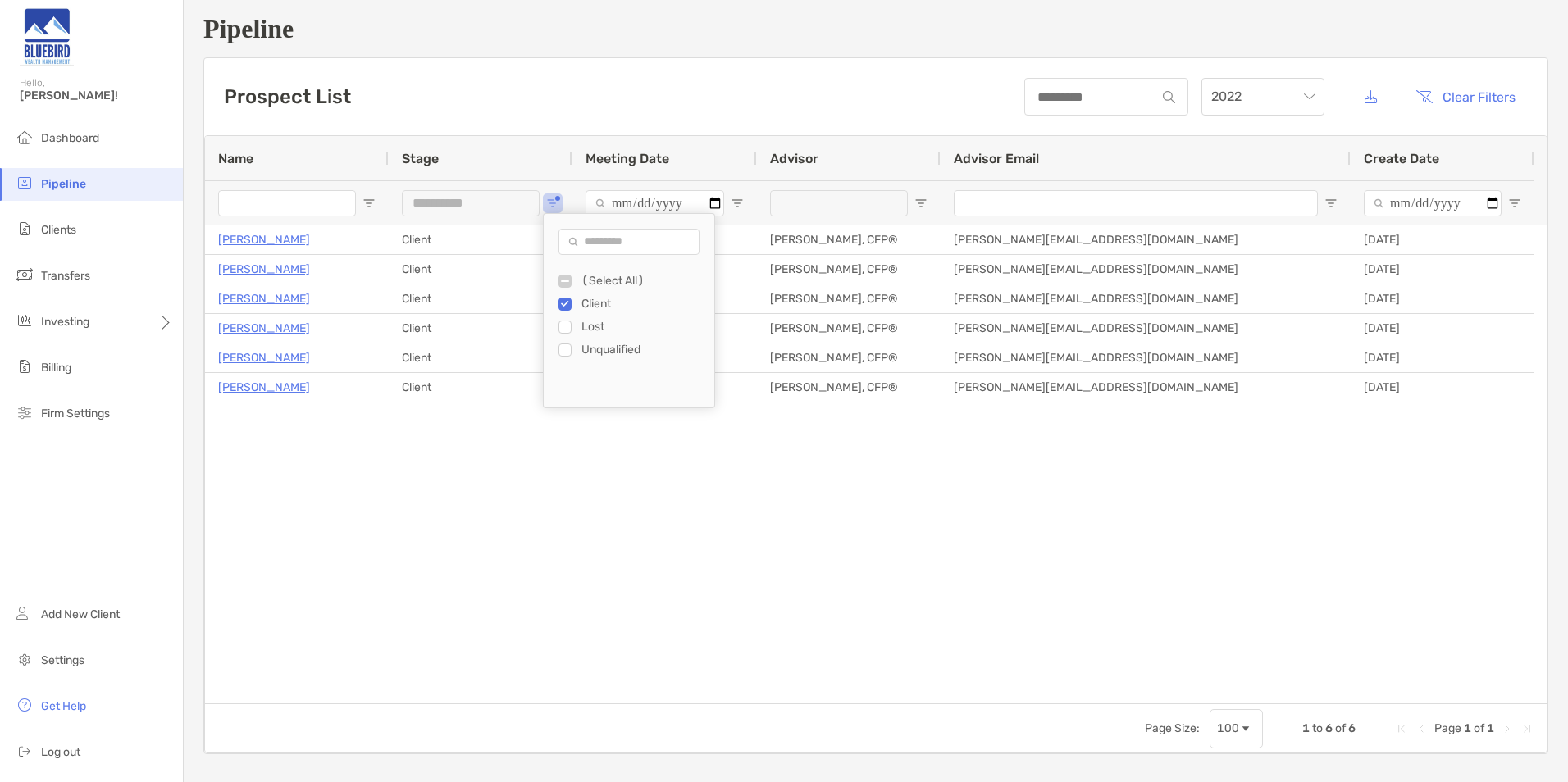
click at [706, 497] on div "Sujith Kallur Client 11/18/2022 - 12:00 am Keith Corbett, CFP® keith@bluebirdwe…" at bounding box center [876, 464] width 1342 height 478
click at [1264, 106] on span "2022" at bounding box center [1263, 97] width 103 height 36
click at [1241, 177] on div "2023" at bounding box center [1251, 181] width 97 height 21
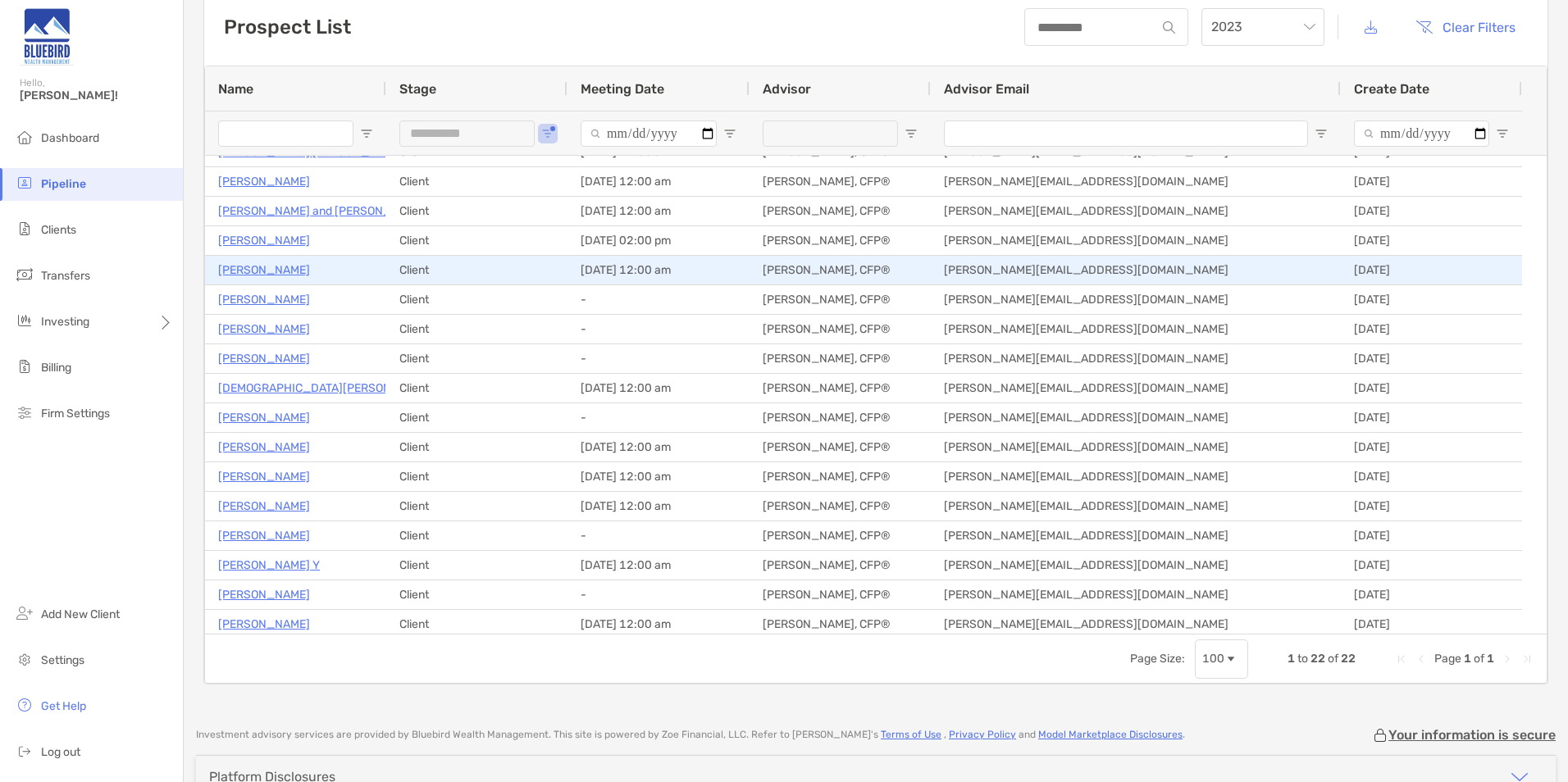
scroll to position [164, 0]
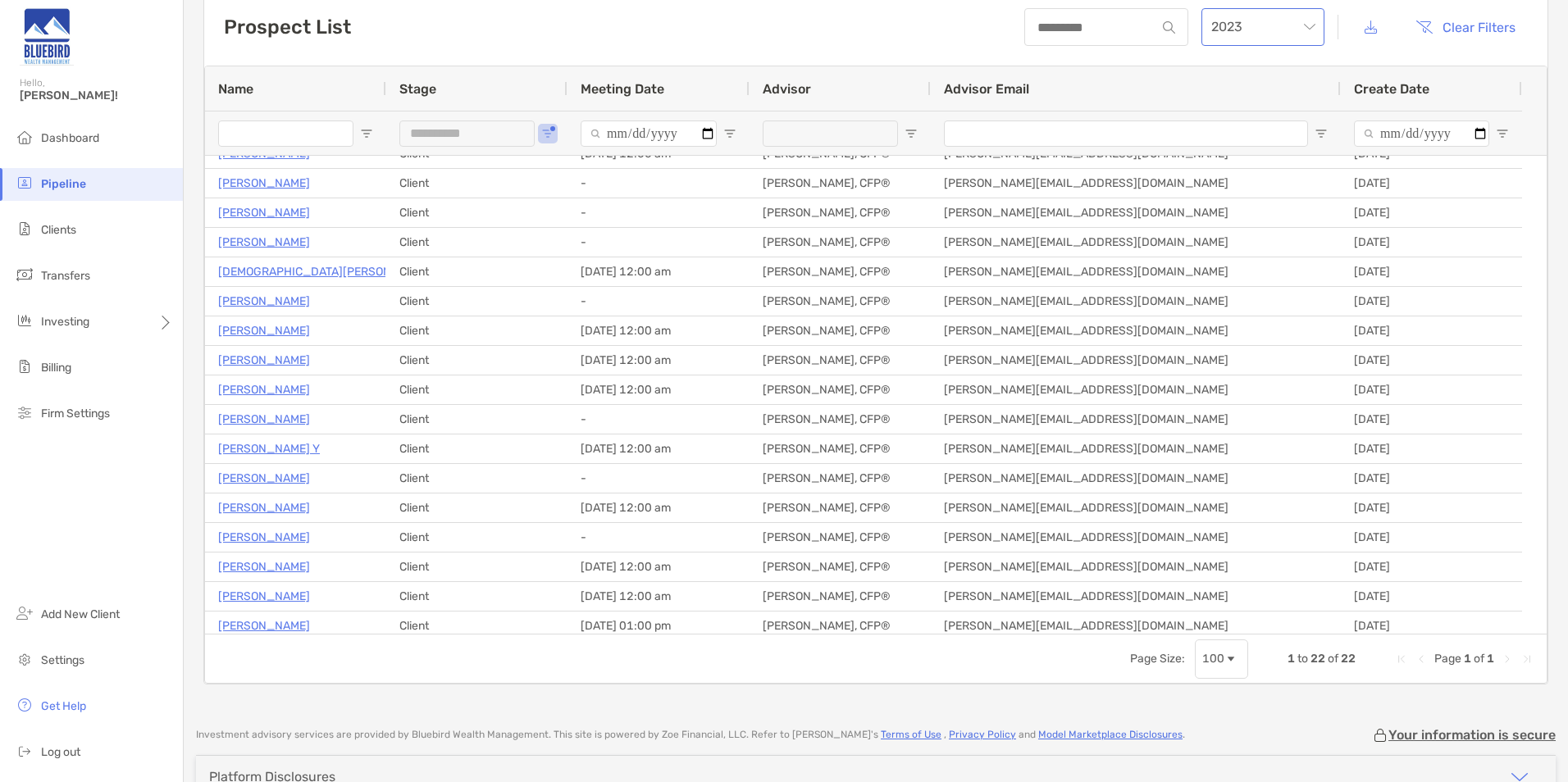
click at [1266, 19] on span "2023" at bounding box center [1263, 27] width 103 height 36
click at [1251, 66] on div "2024" at bounding box center [1251, 65] width 97 height 21
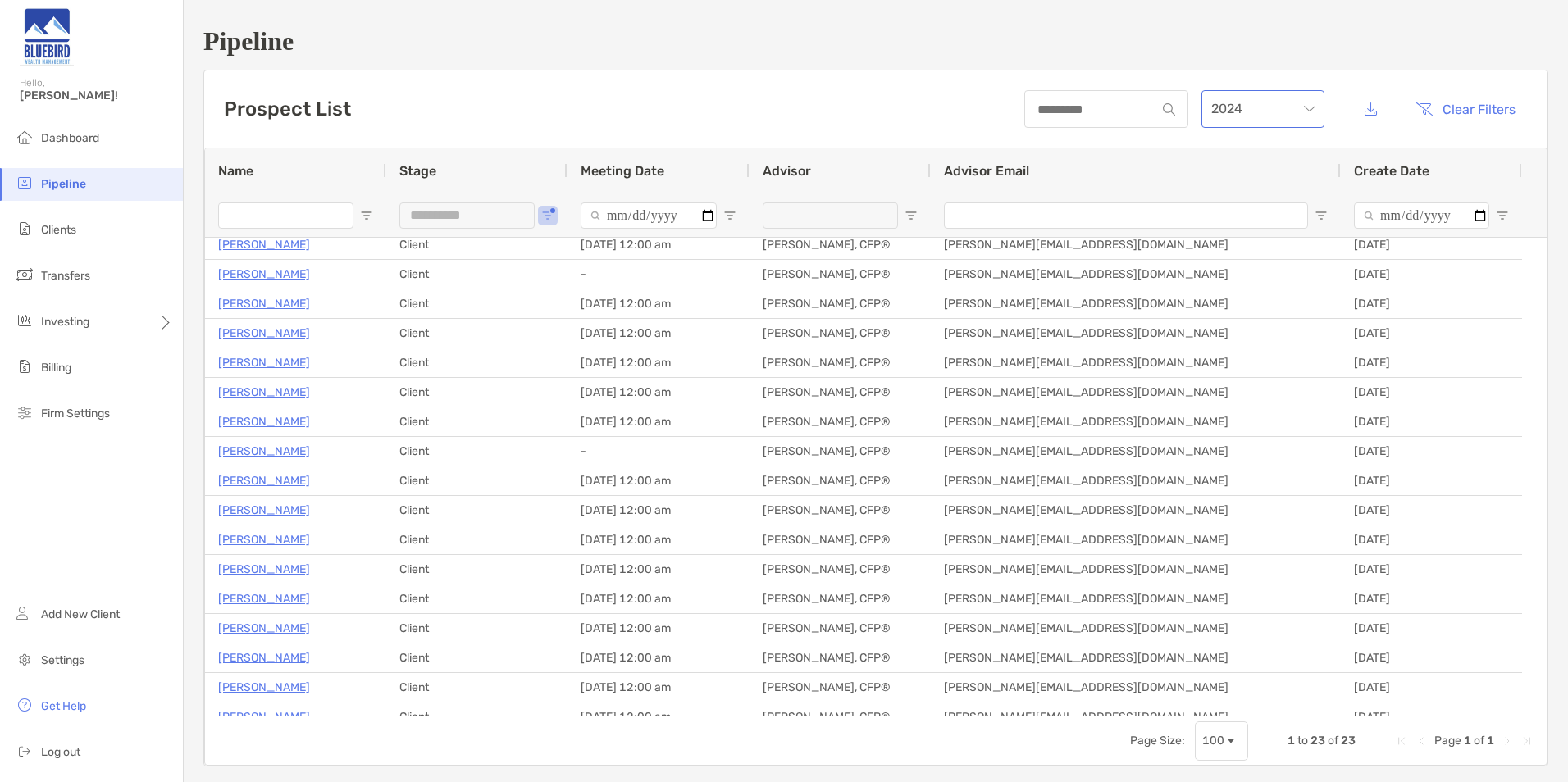
click at [1238, 105] on span "2024" at bounding box center [1263, 109] width 103 height 36
click at [1230, 199] on div "2025" at bounding box center [1251, 199] width 97 height 21
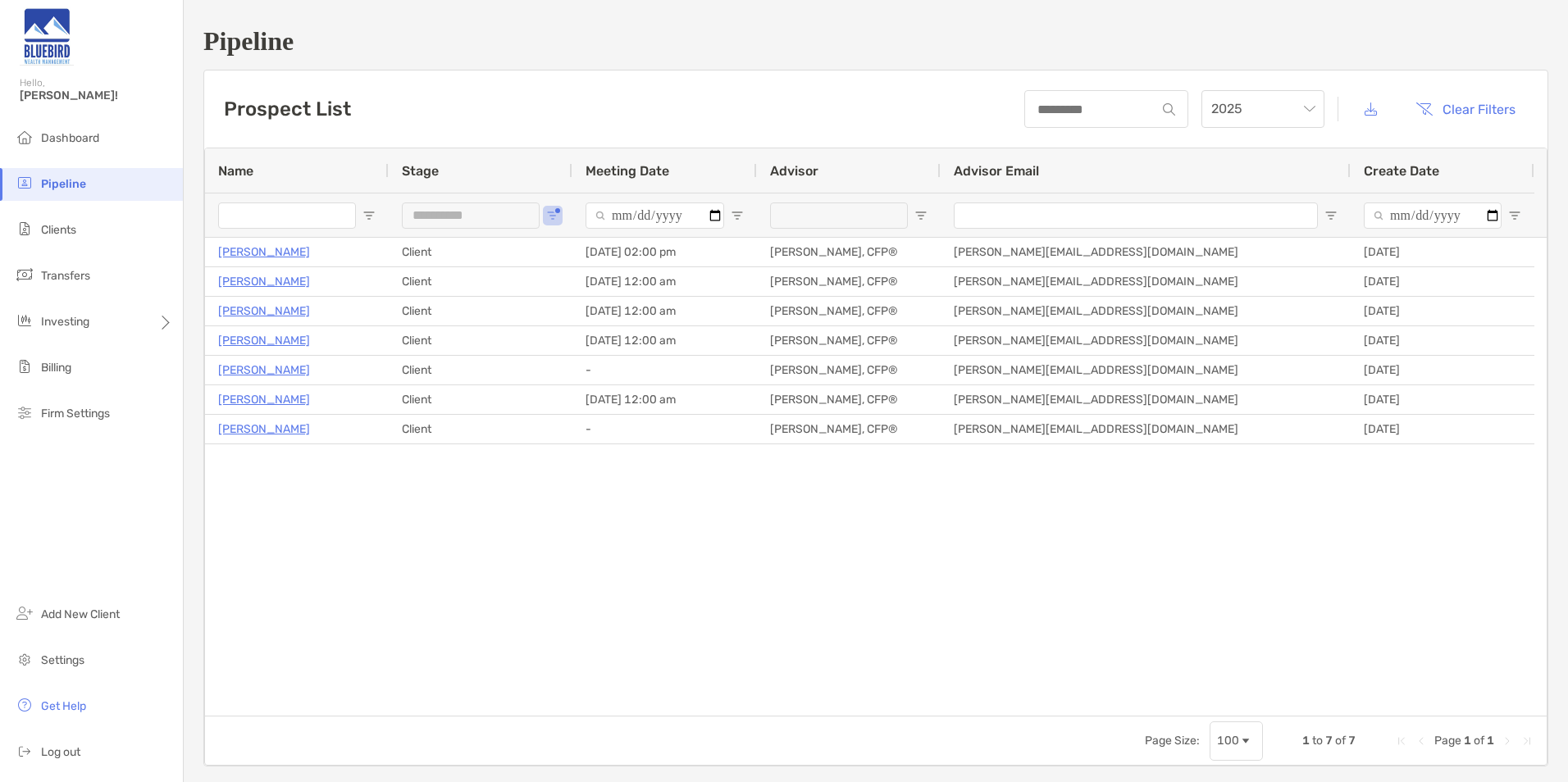
click at [490, 529] on div "Brian Gilbert Client 09/24/2025 - 02:00 pm Keith Corbett, CFP® keith@bluebirdwe…" at bounding box center [876, 476] width 1342 height 478
click at [680, 524] on div "Brian Gilbert Client 09/24/2025 - 02:00 pm Keith Corbett, CFP® keith@bluebirdwe…" at bounding box center [876, 476] width 1342 height 478
click at [787, 50] on h1 "Pipeline" at bounding box center [875, 42] width 1345 height 31
